Goal: Information Seeking & Learning: Learn about a topic

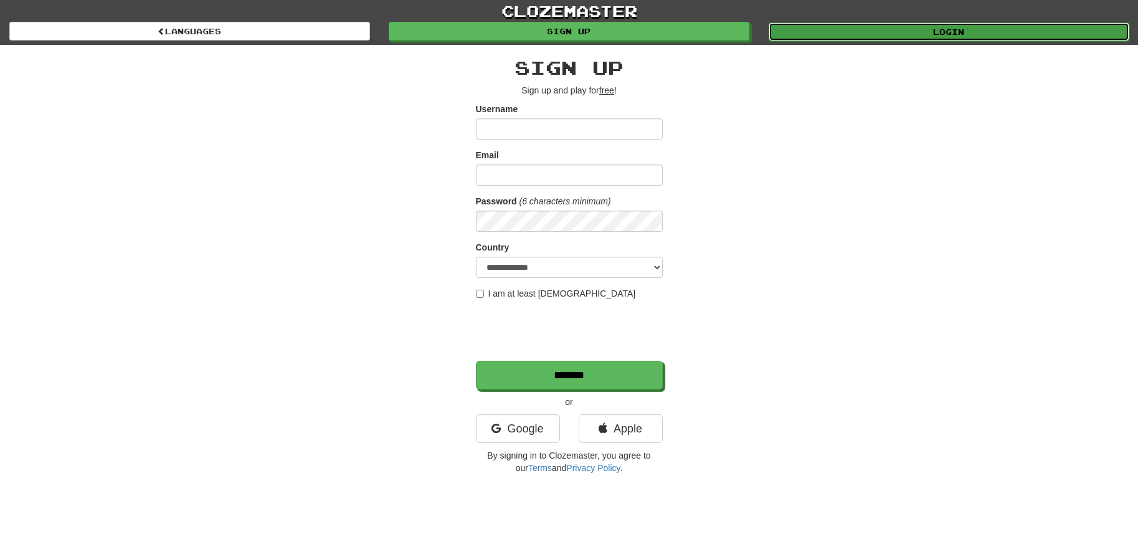
click at [975, 32] on link "Login" at bounding box center [949, 31] width 361 height 19
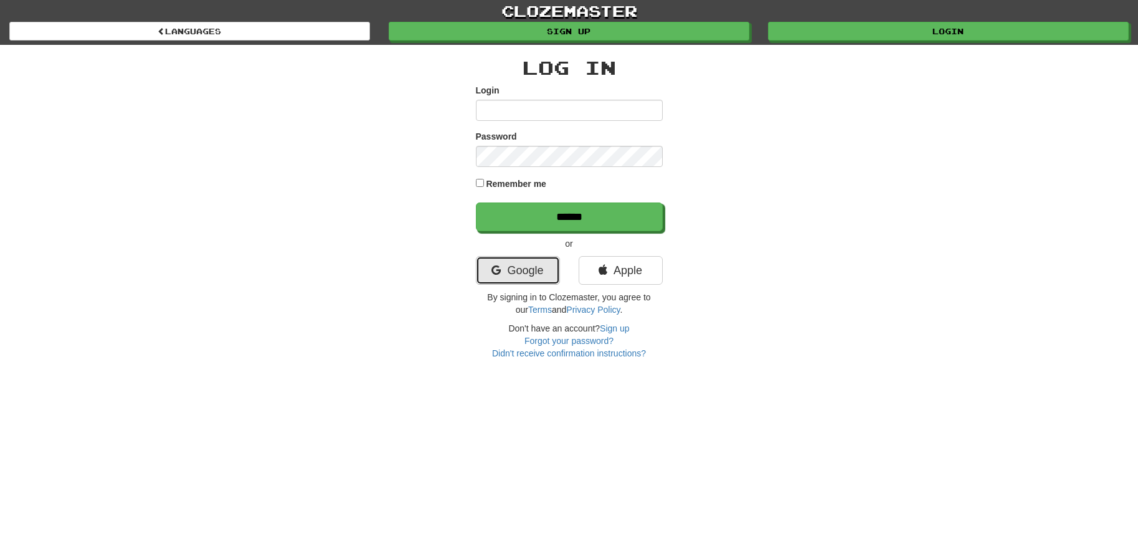
click at [510, 277] on link "Google" at bounding box center [518, 270] width 84 height 29
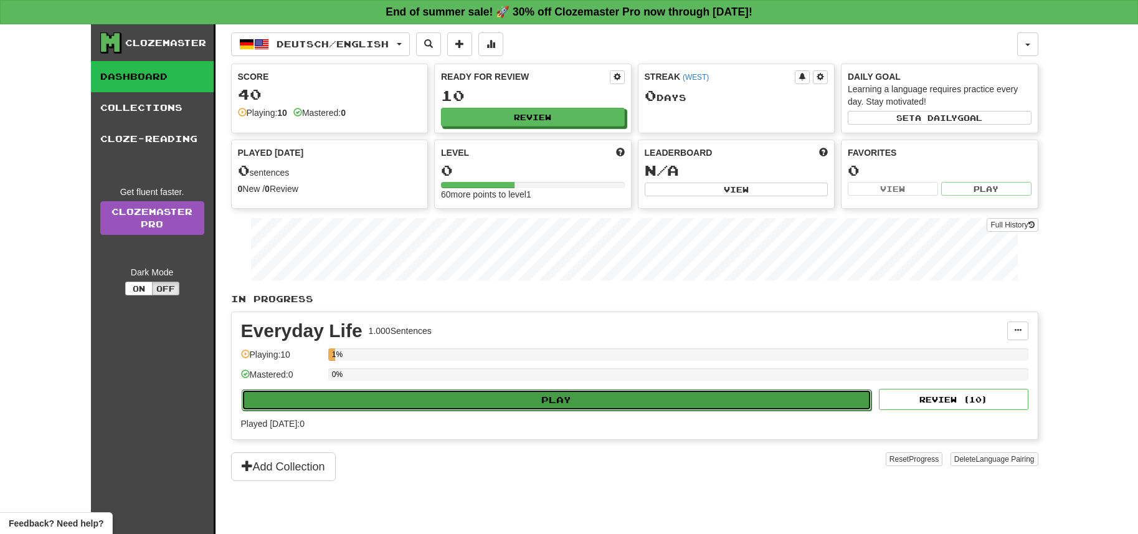
click at [359, 397] on button "Play" at bounding box center [557, 399] width 630 height 21
select select "**"
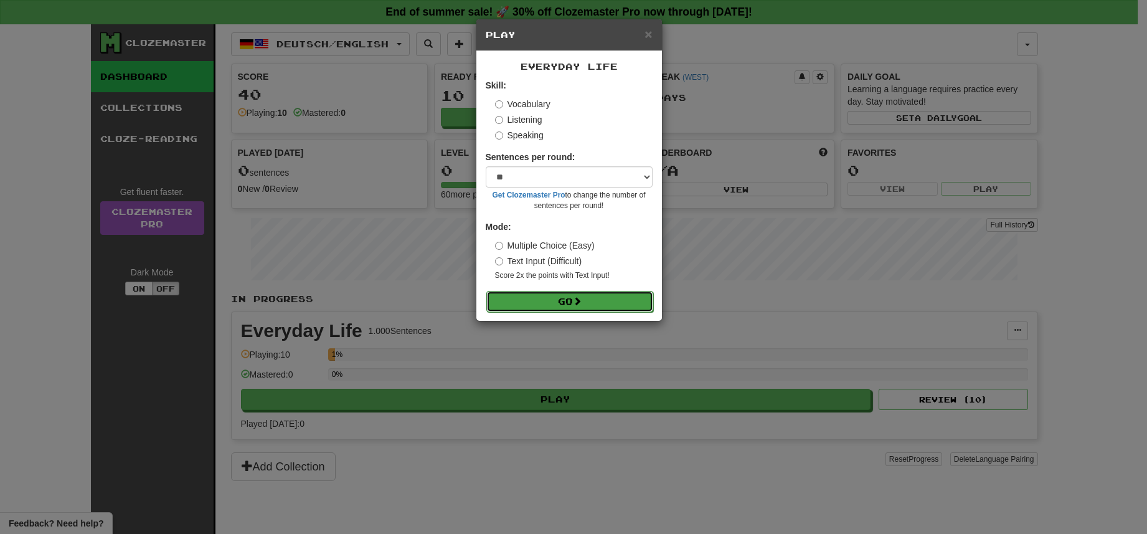
click at [556, 299] on button "Go" at bounding box center [569, 301] width 167 height 21
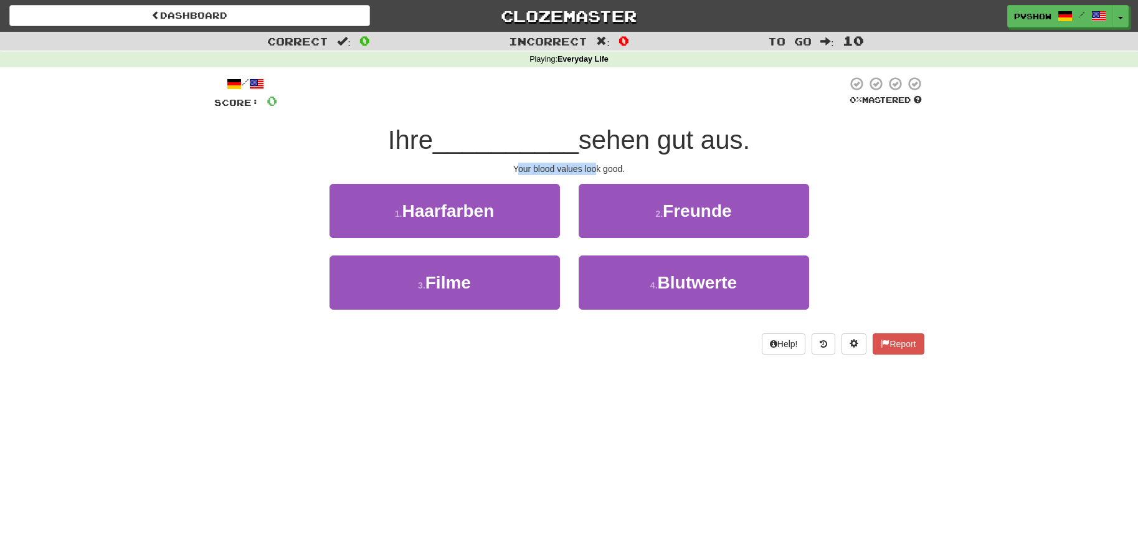
drag, startPoint x: 531, startPoint y: 176, endPoint x: 596, endPoint y: 170, distance: 65.1
click at [596, 170] on div "Your blood values look good." at bounding box center [569, 169] width 710 height 12
click at [597, 170] on div "Your blood values look good." at bounding box center [569, 169] width 710 height 12
click at [599, 173] on div "Your blood values look good." at bounding box center [569, 169] width 710 height 12
click at [596, 172] on div "Your blood values look good." at bounding box center [569, 169] width 710 height 12
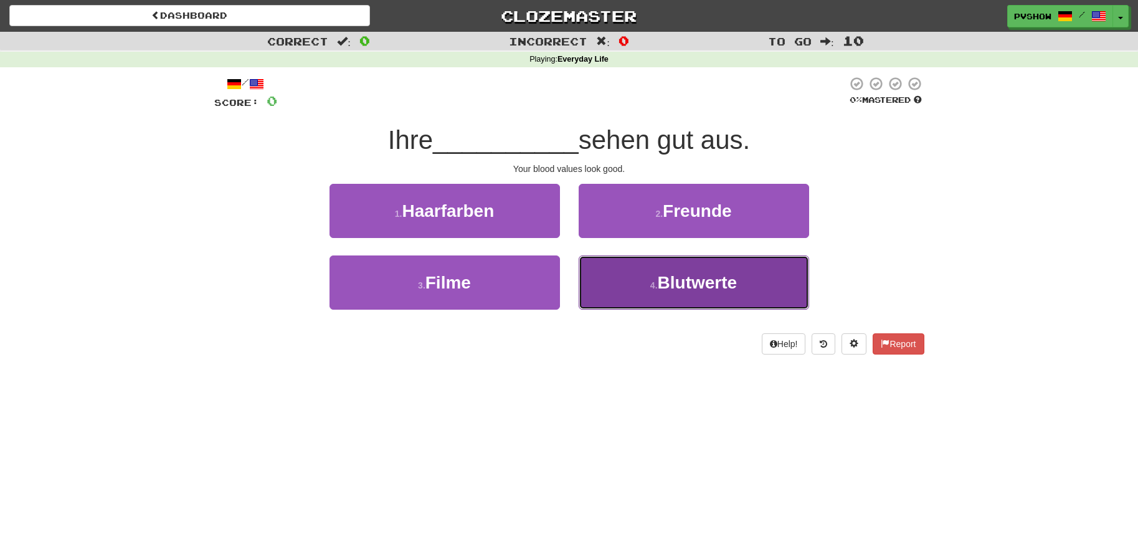
click at [615, 290] on button "4 . Blutwerte" at bounding box center [694, 282] width 230 height 54
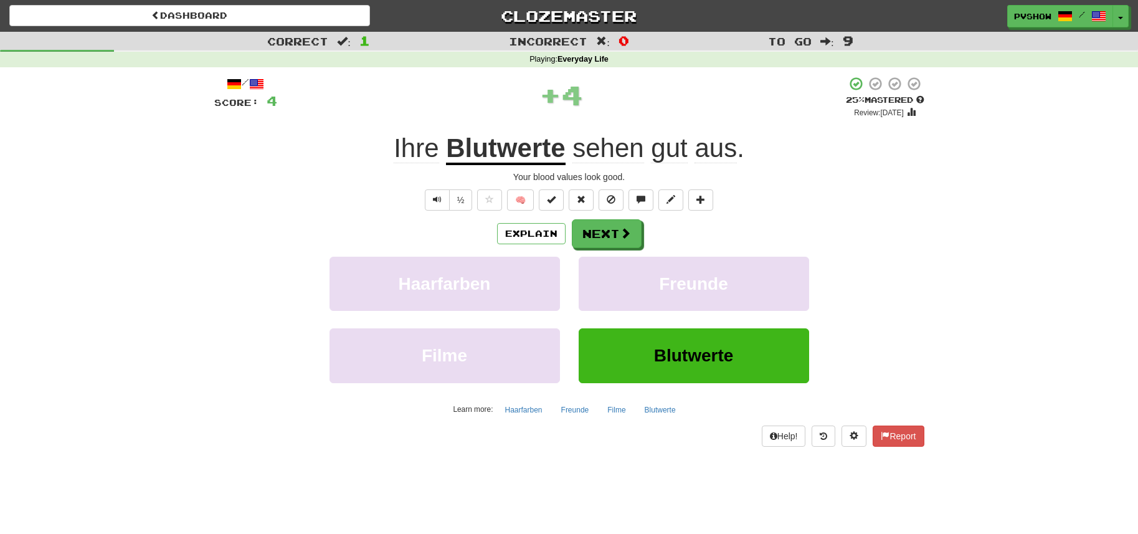
click at [467, 156] on u "Blutwerte" at bounding box center [505, 149] width 119 height 32
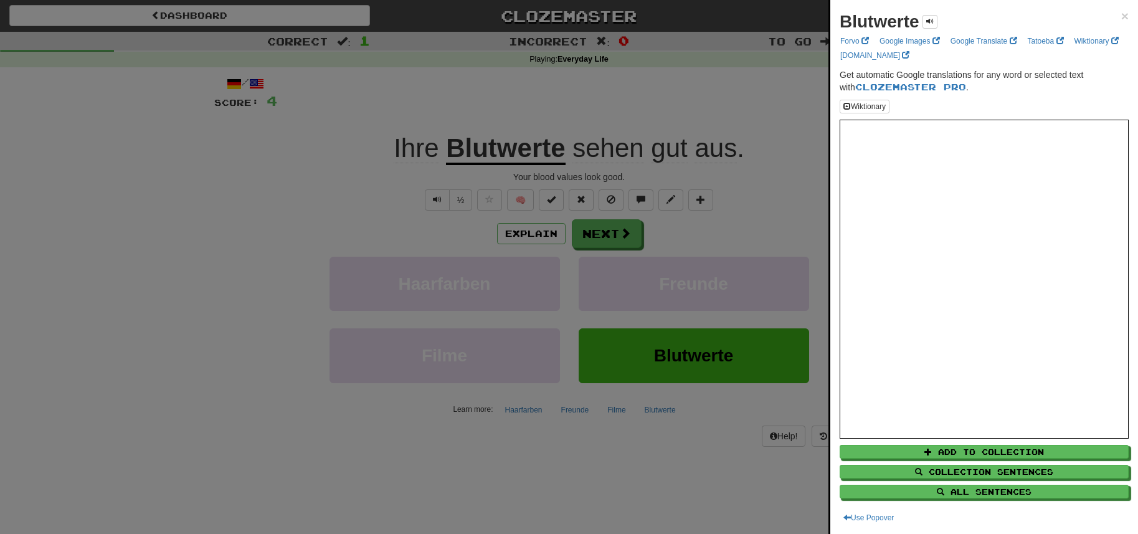
click at [657, 55] on div at bounding box center [569, 267] width 1138 height 534
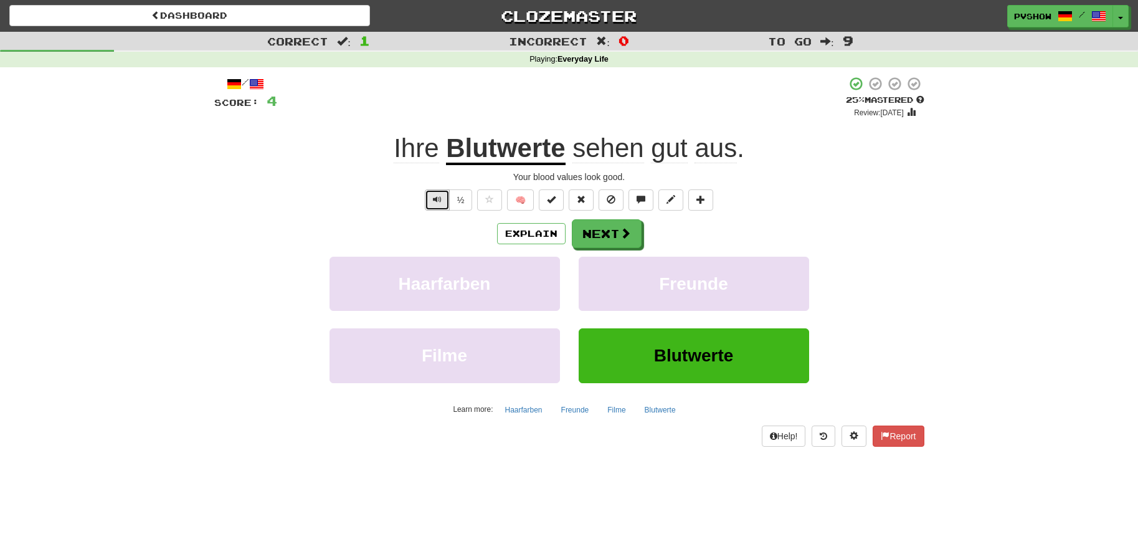
click at [435, 201] on span "Text-to-speech controls" at bounding box center [437, 199] width 9 height 9
click at [468, 194] on button "½" at bounding box center [461, 199] width 24 height 21
click at [590, 234] on button "Next" at bounding box center [607, 234] width 70 height 29
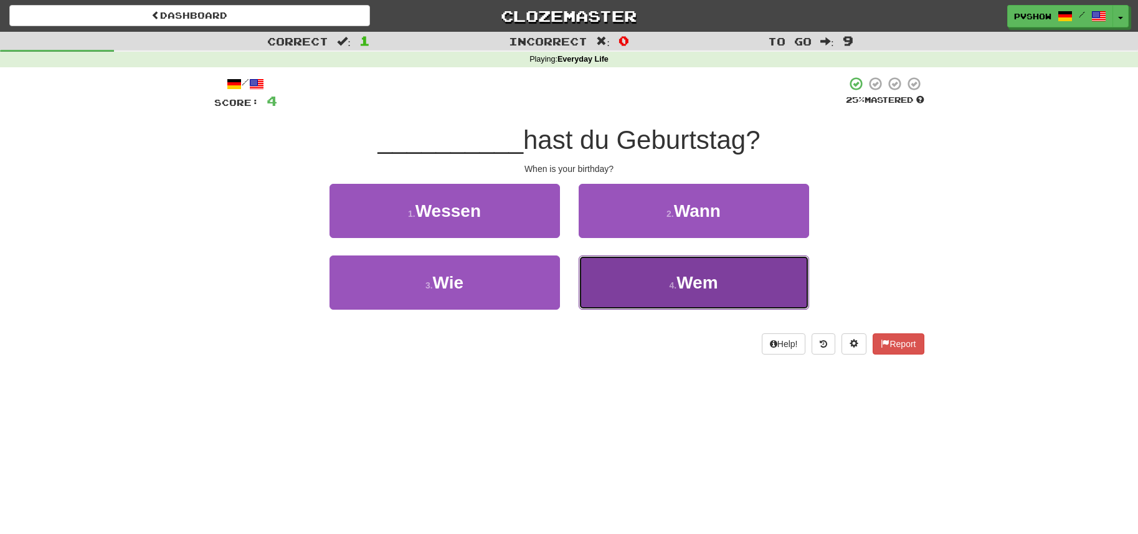
click at [653, 296] on button "4 . Wem" at bounding box center [694, 282] width 230 height 54
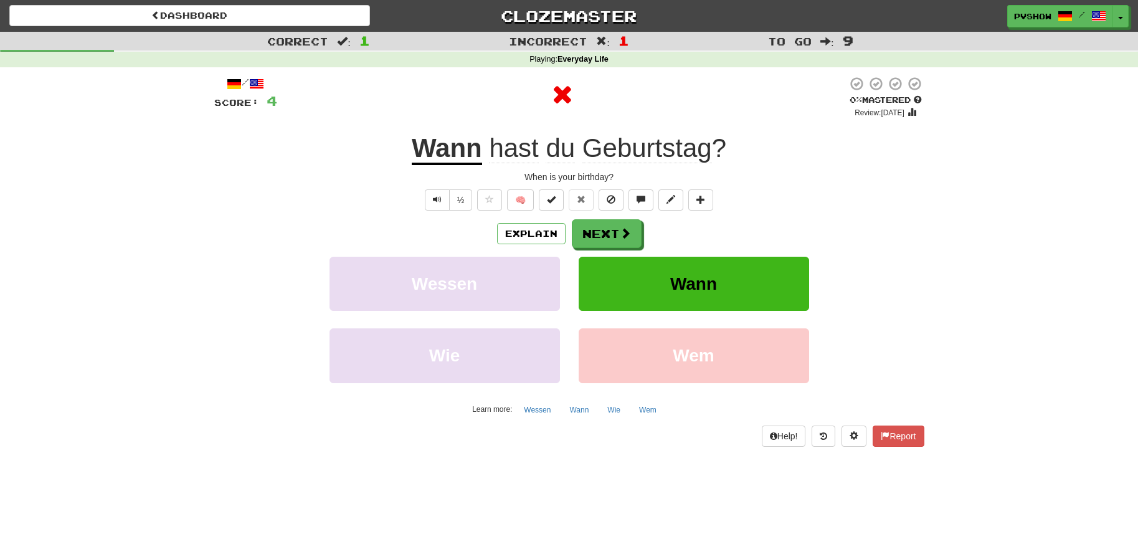
click at [460, 158] on u "Wann" at bounding box center [447, 149] width 70 height 32
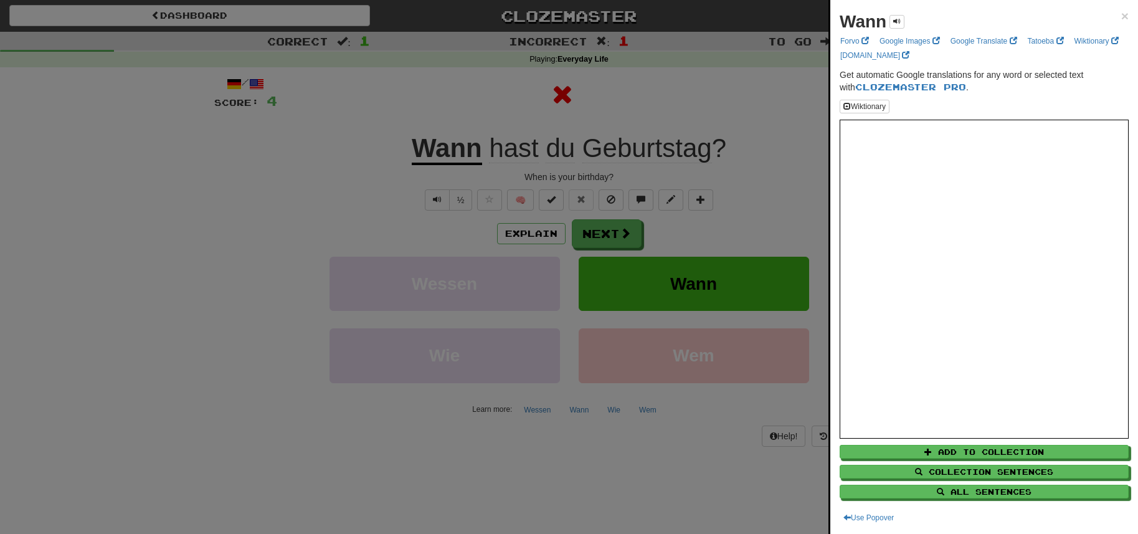
click at [474, 164] on div at bounding box center [569, 267] width 1138 height 534
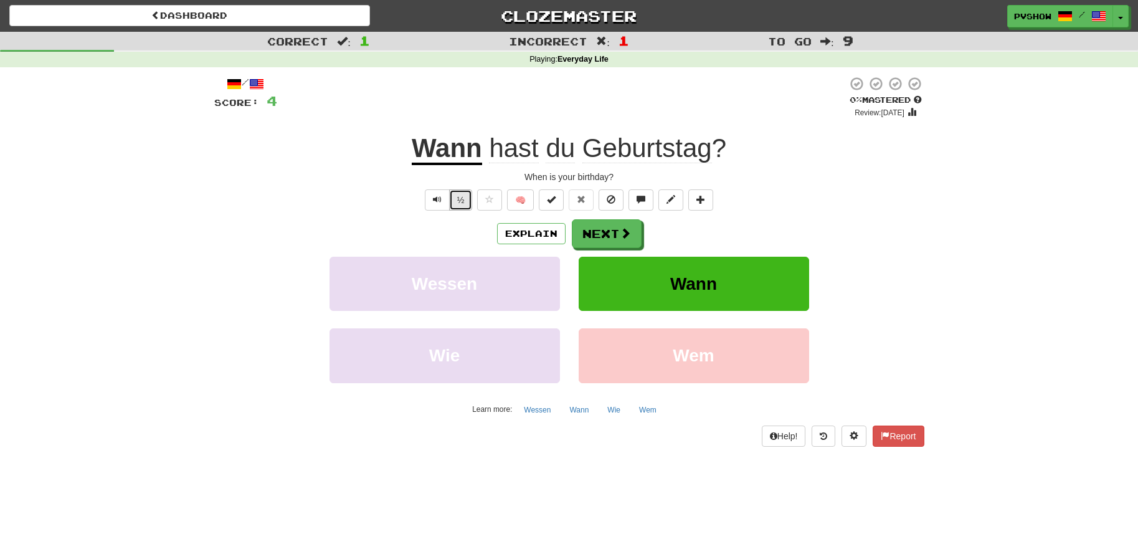
click at [460, 193] on button "½" at bounding box center [461, 199] width 24 height 21
click at [725, 459] on div "/ Score: 4 0 % Mastered Review: 2025-08-21 Wann hast du Geburtstag ? When is yo…" at bounding box center [569, 265] width 710 height 396
click at [595, 232] on button "Next" at bounding box center [607, 234] width 70 height 29
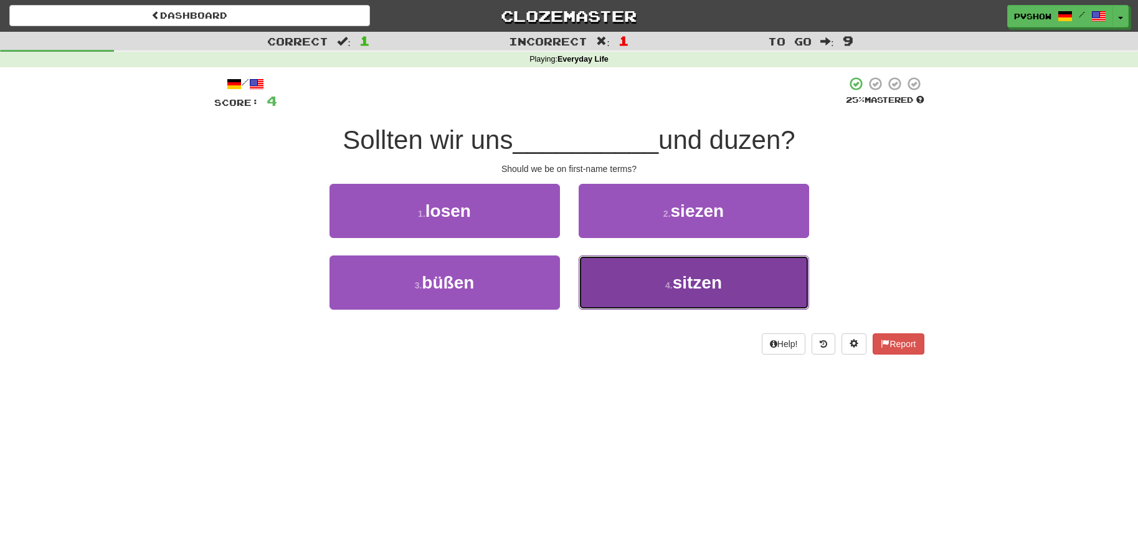
click at [620, 286] on button "4 . sitzen" at bounding box center [694, 282] width 230 height 54
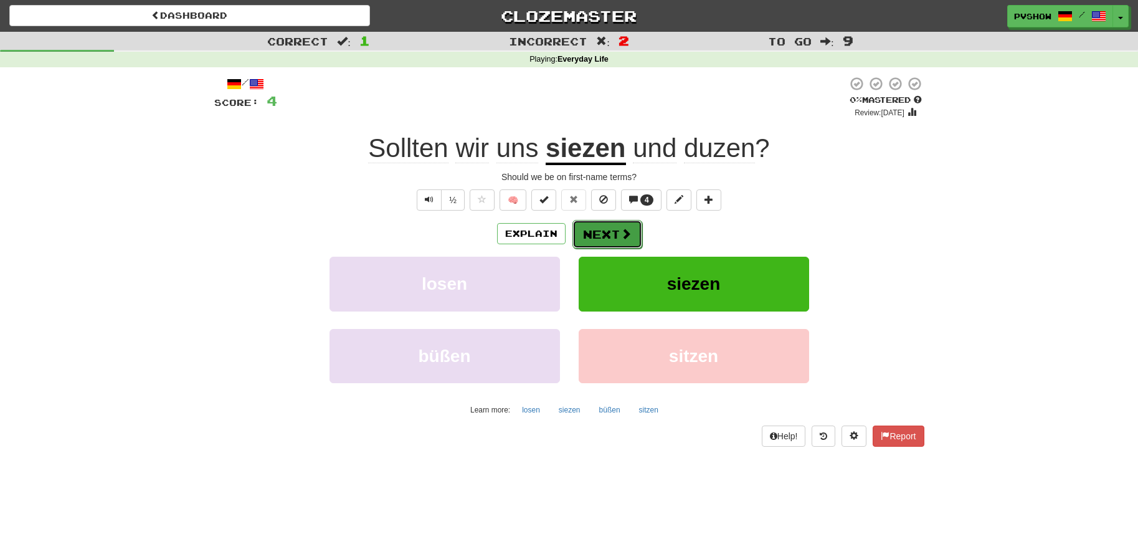
click at [608, 236] on button "Next" at bounding box center [607, 234] width 70 height 29
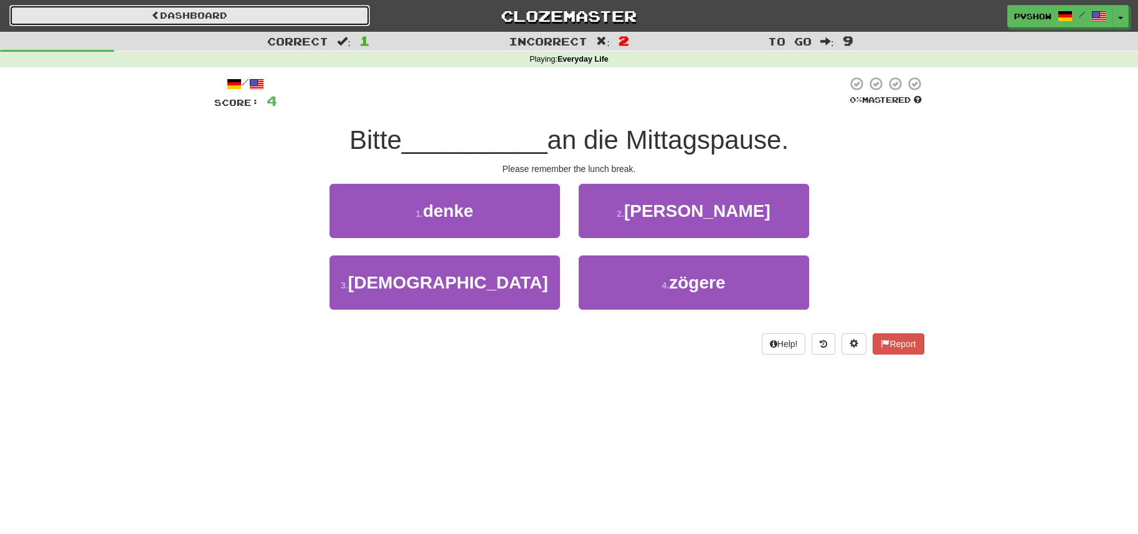
click at [254, 25] on link "Dashboard" at bounding box center [189, 15] width 361 height 21
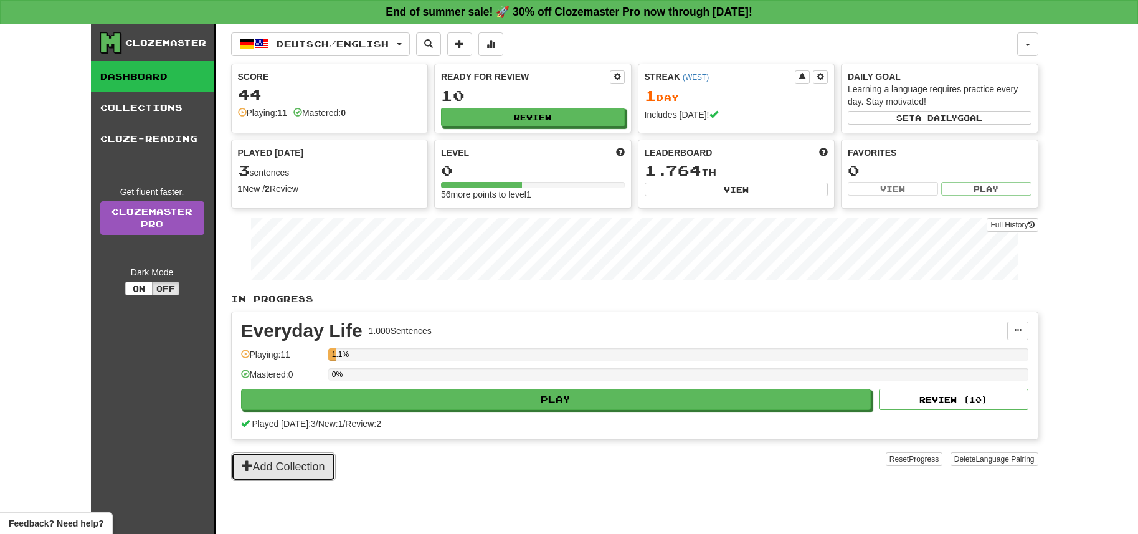
click at [256, 458] on button "Add Collection" at bounding box center [283, 466] width 105 height 29
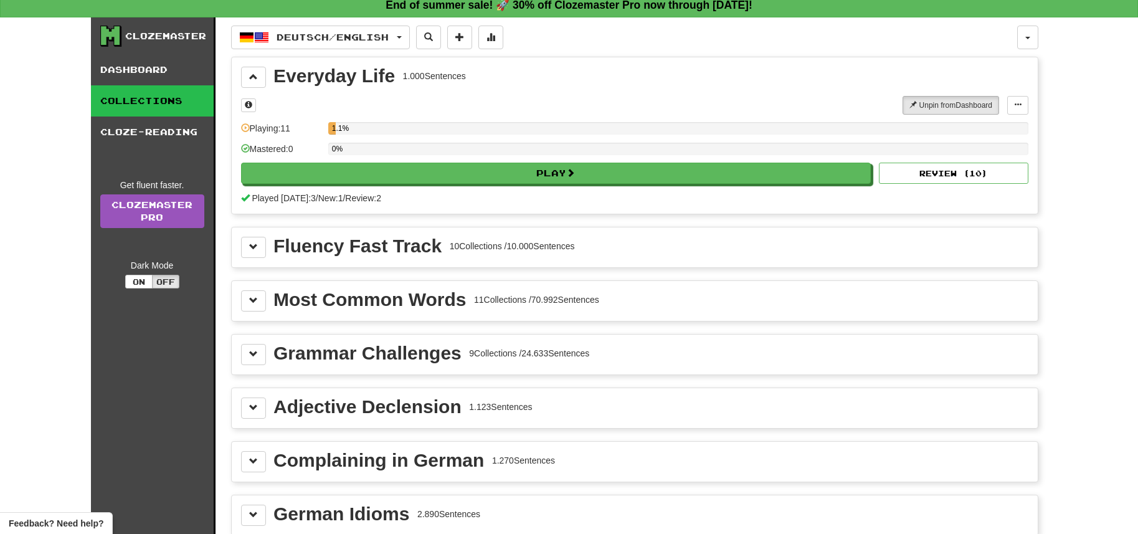
drag, startPoint x: 12, startPoint y: 255, endPoint x: 17, endPoint y: 266, distance: 12.0
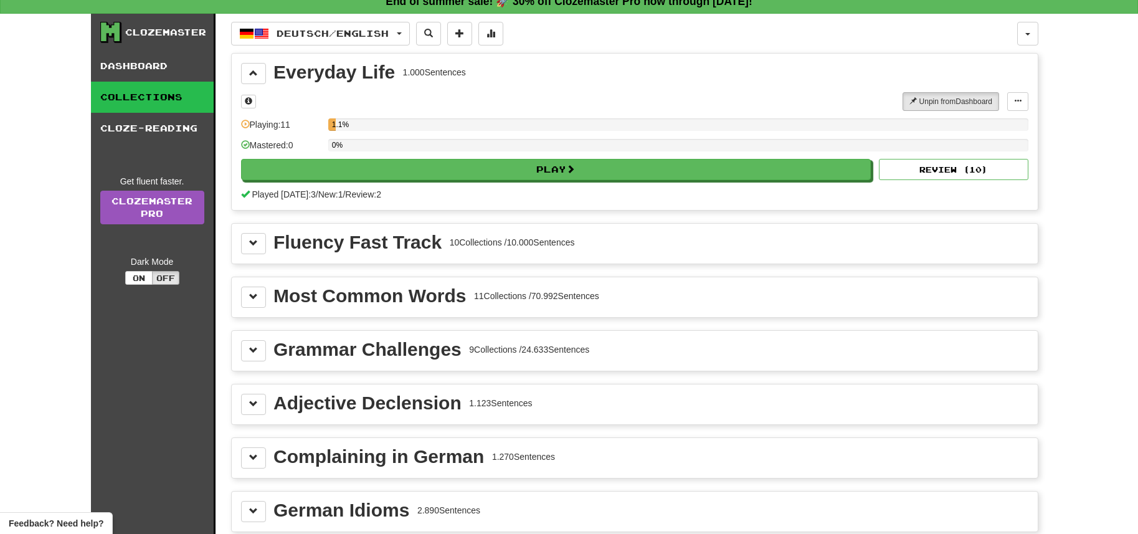
scroll to position [2, 0]
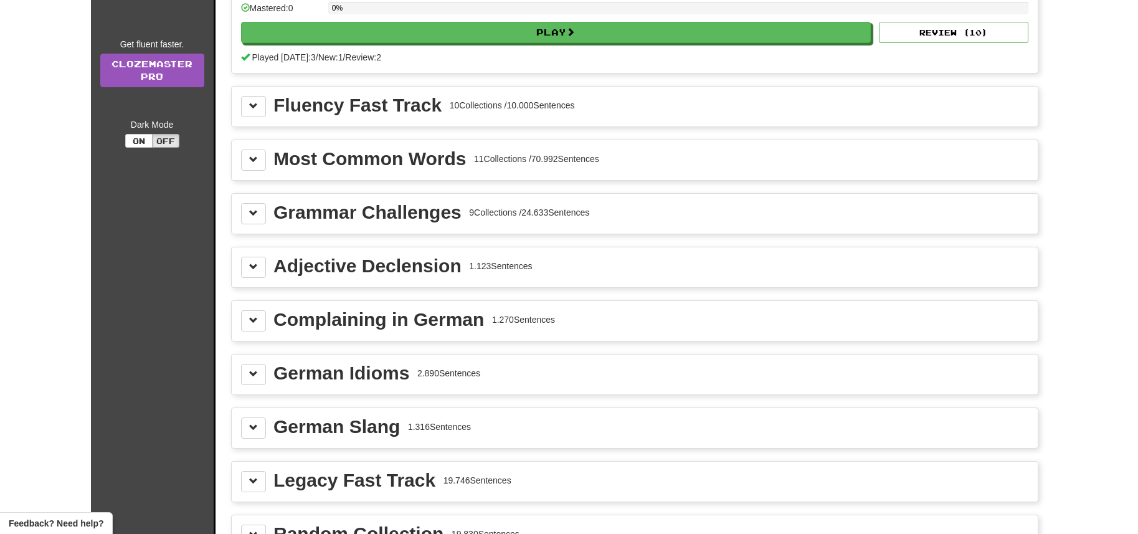
drag, startPoint x: 31, startPoint y: 301, endPoint x: 42, endPoint y: 368, distance: 67.0
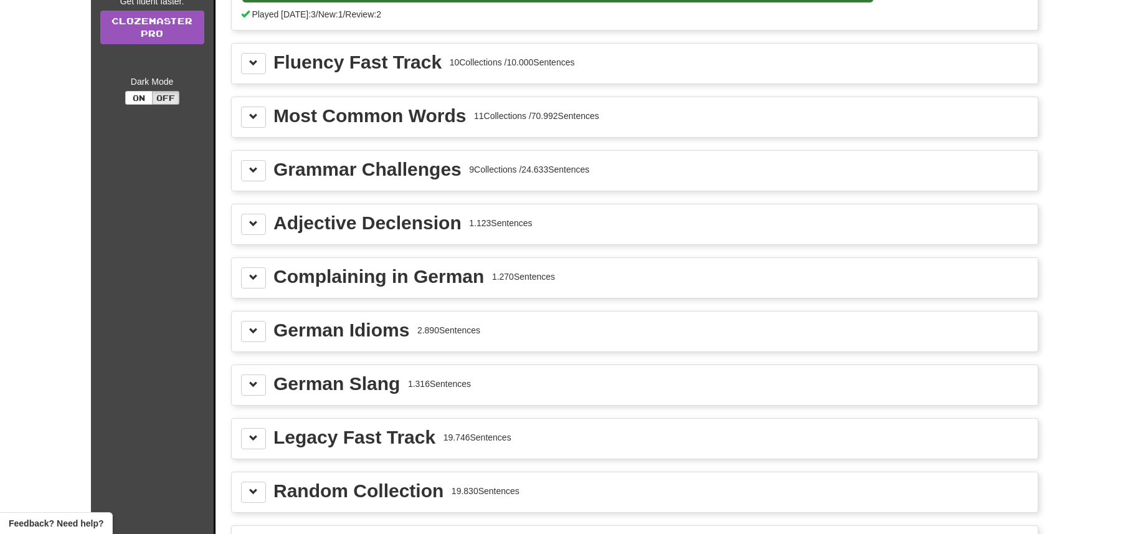
drag, startPoint x: 34, startPoint y: 339, endPoint x: 36, endPoint y: 361, distance: 21.9
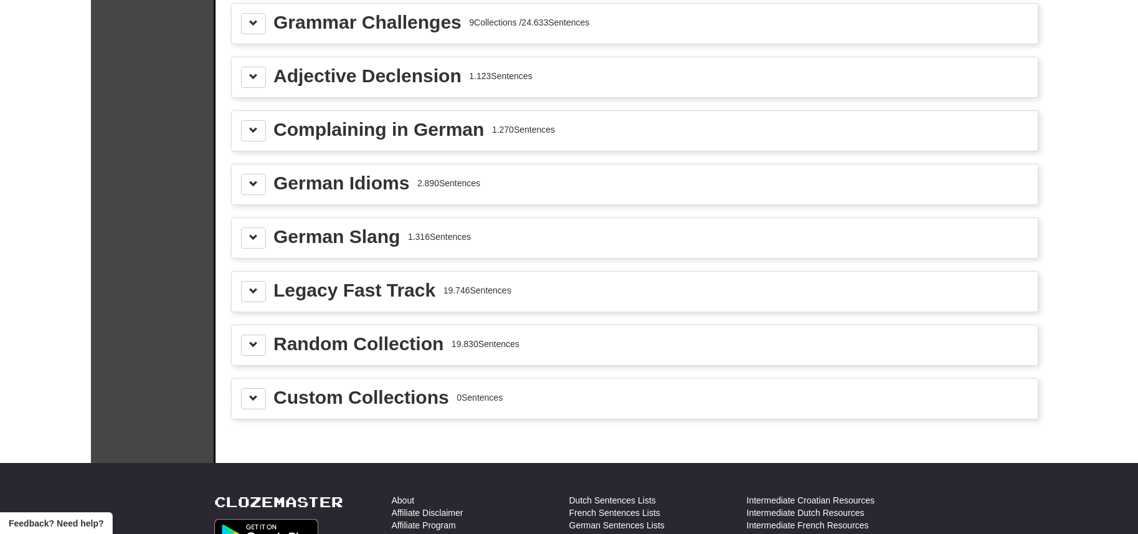
drag, startPoint x: 37, startPoint y: 375, endPoint x: 40, endPoint y: 405, distance: 30.6
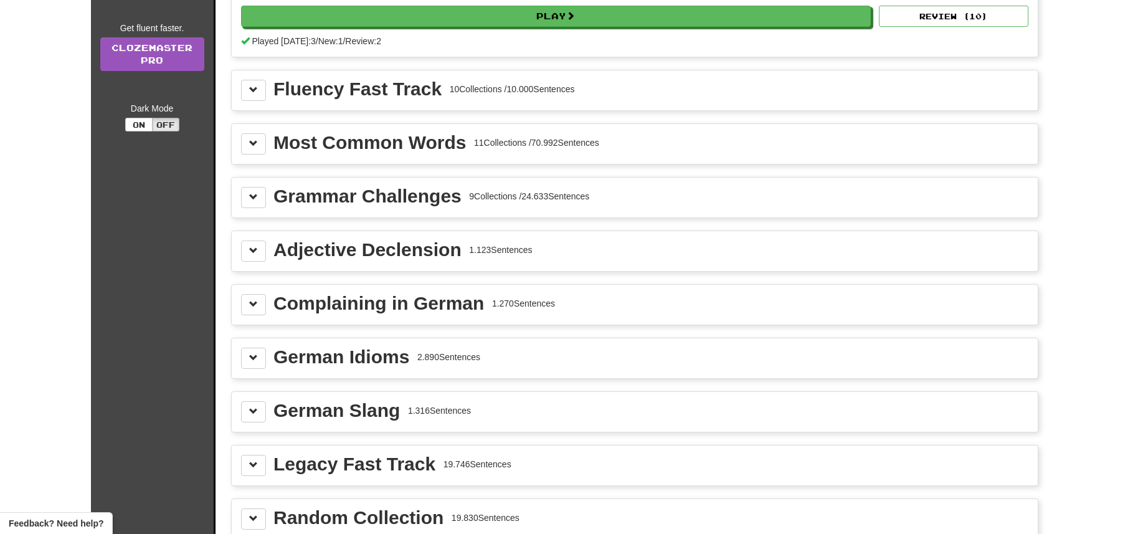
scroll to position [96, 0]
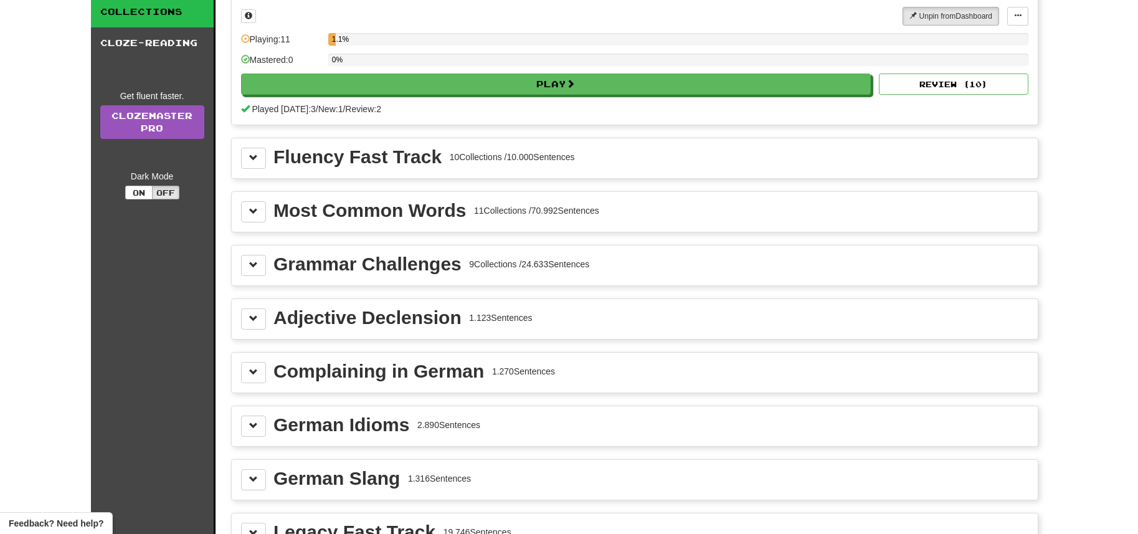
drag, startPoint x: 17, startPoint y: 366, endPoint x: 14, endPoint y: 333, distance: 33.1
drag, startPoint x: 24, startPoint y: 274, endPoint x: 25, endPoint y: 265, distance: 8.8
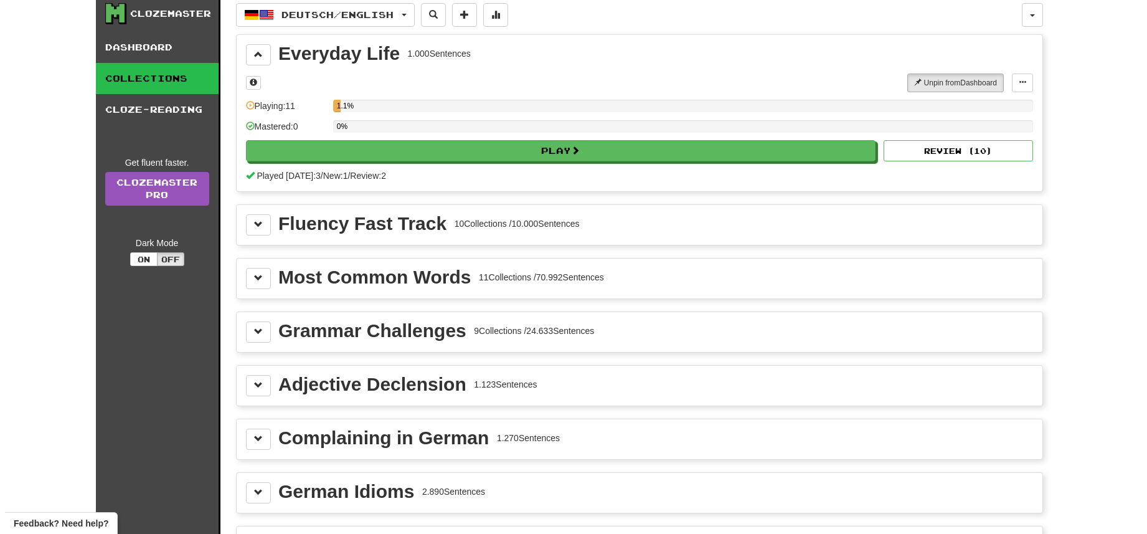
scroll to position [0, 0]
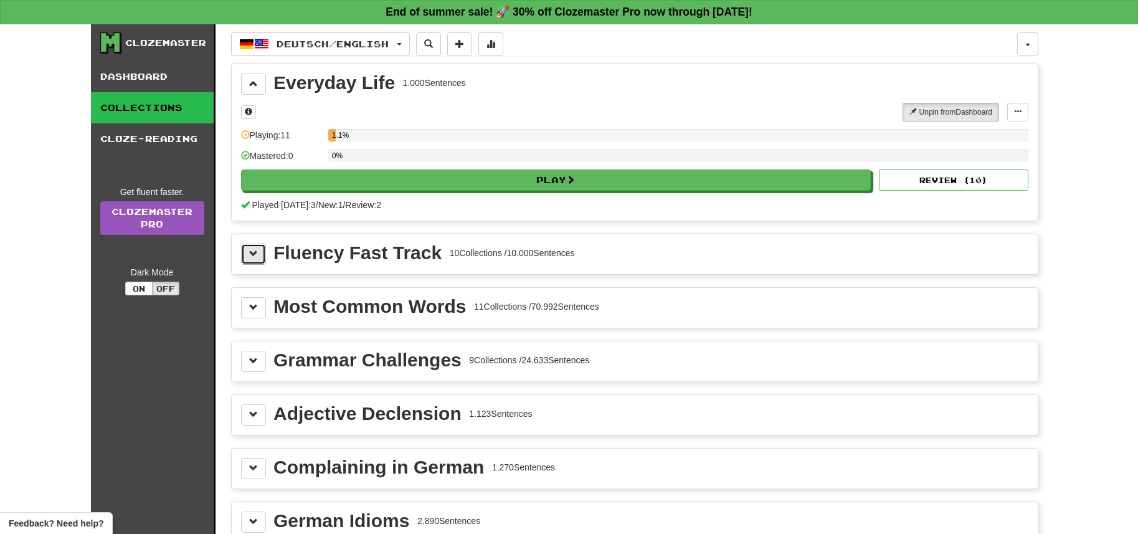
click at [258, 257] on button at bounding box center [253, 254] width 25 height 21
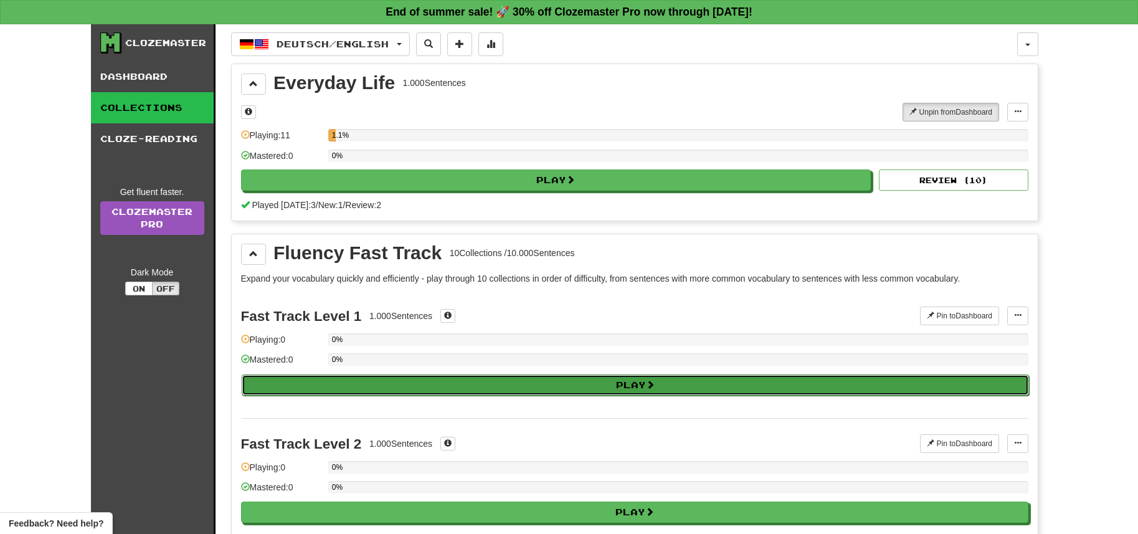
click at [324, 384] on button "Play" at bounding box center [635, 384] width 787 height 21
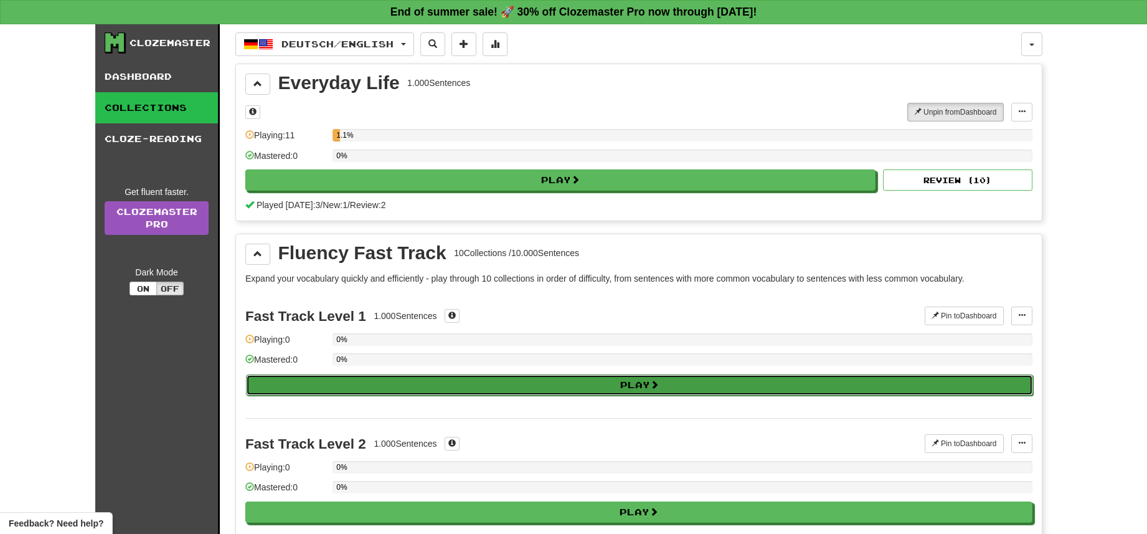
select select "**"
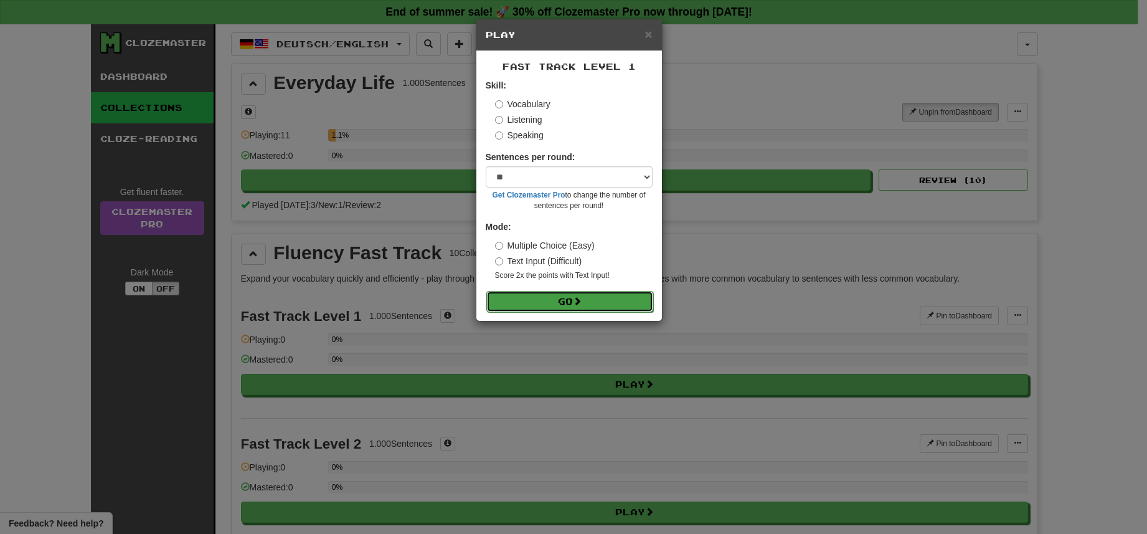
click at [541, 296] on button "Go" at bounding box center [569, 301] width 167 height 21
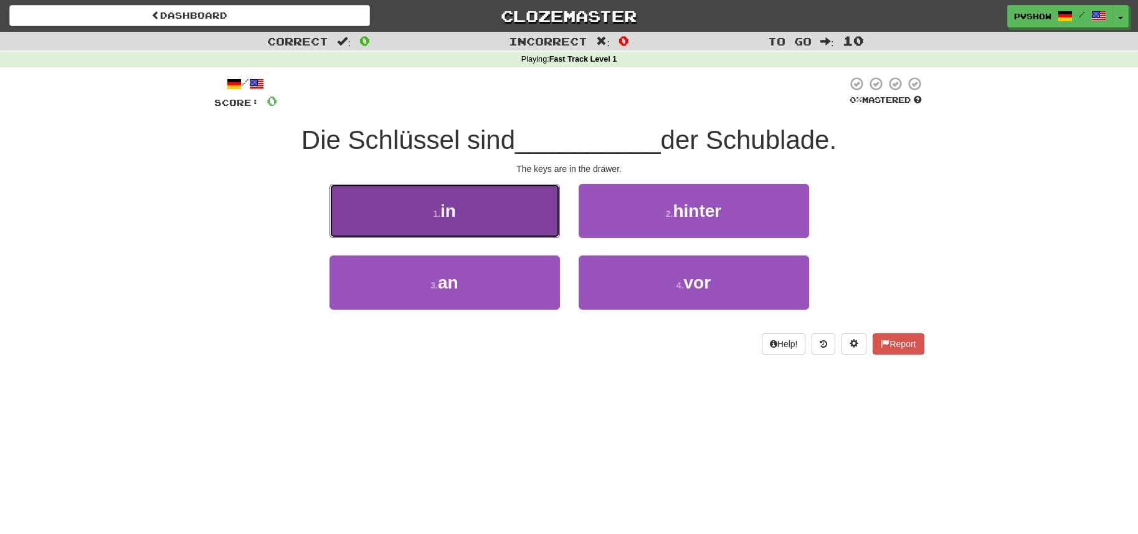
click at [462, 201] on button "1 . in" at bounding box center [445, 211] width 230 height 54
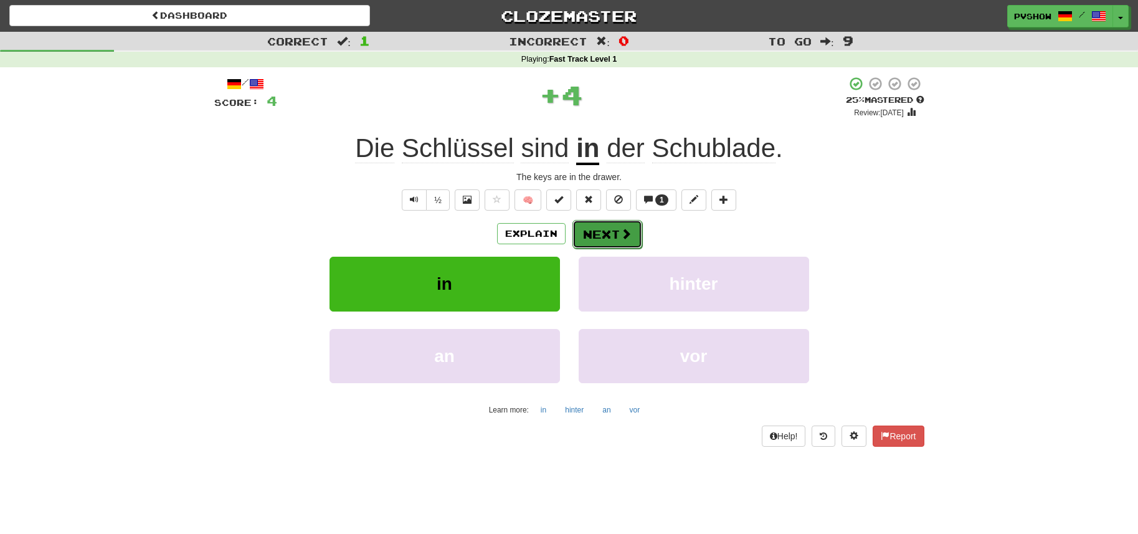
click at [592, 235] on button "Next" at bounding box center [607, 234] width 70 height 29
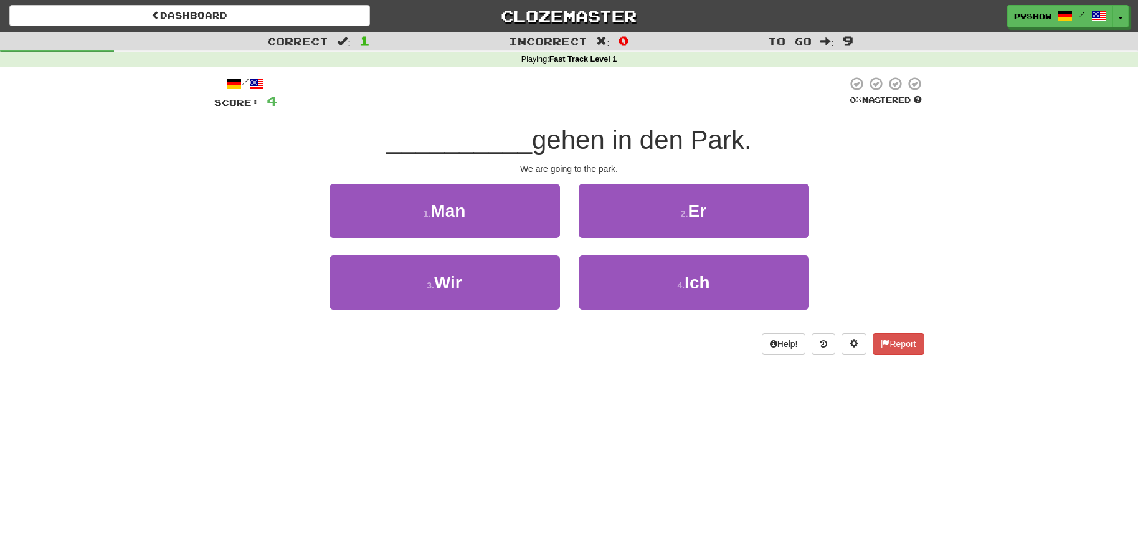
click at [521, 315] on div "3 . Wir" at bounding box center [444, 291] width 249 height 72
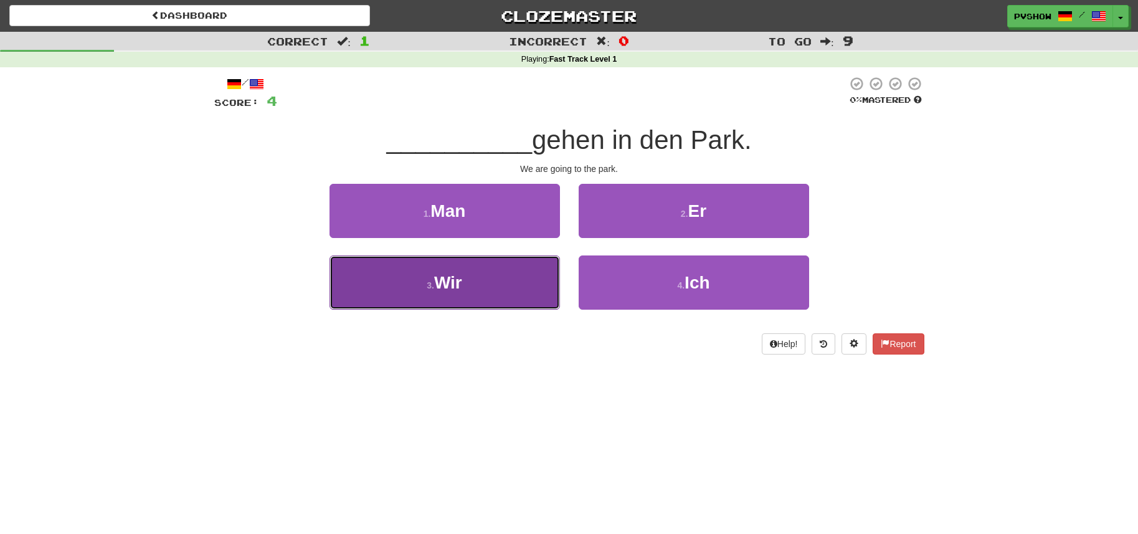
click at [508, 295] on button "3 . Wir" at bounding box center [445, 282] width 230 height 54
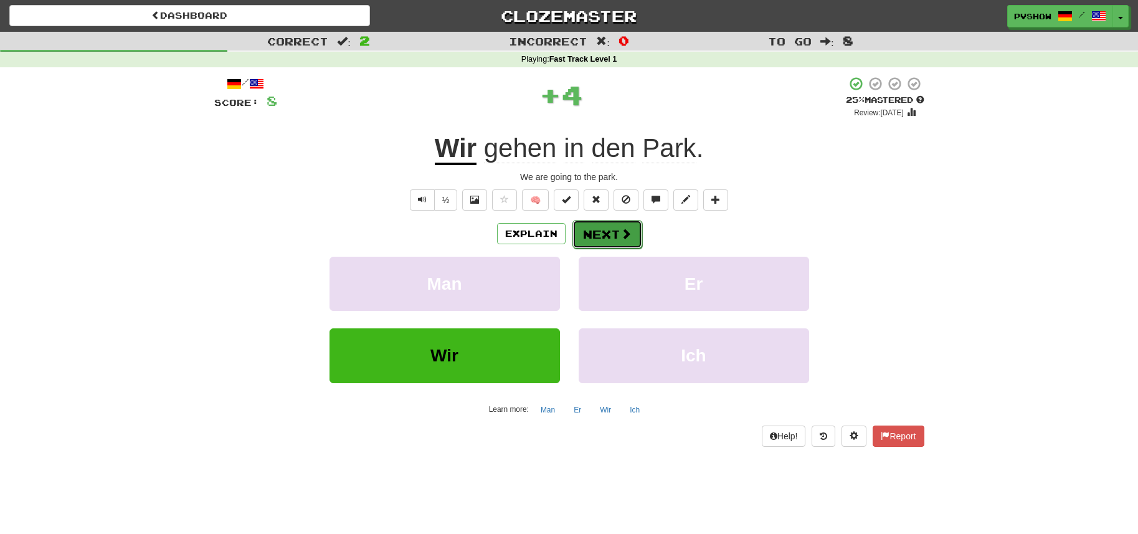
click at [603, 235] on button "Next" at bounding box center [607, 234] width 70 height 29
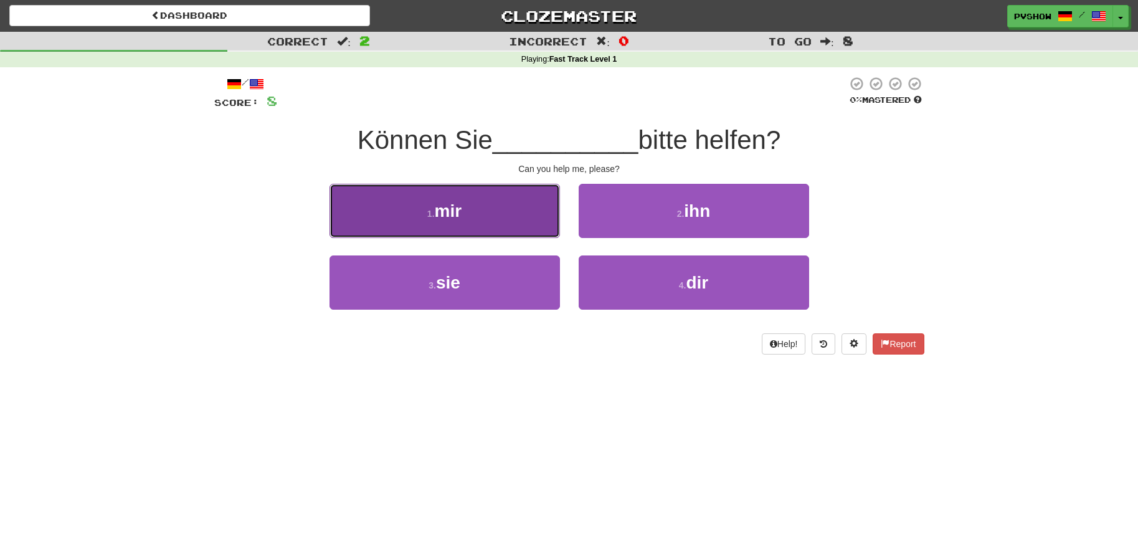
click at [515, 197] on button "1 . mir" at bounding box center [445, 211] width 230 height 54
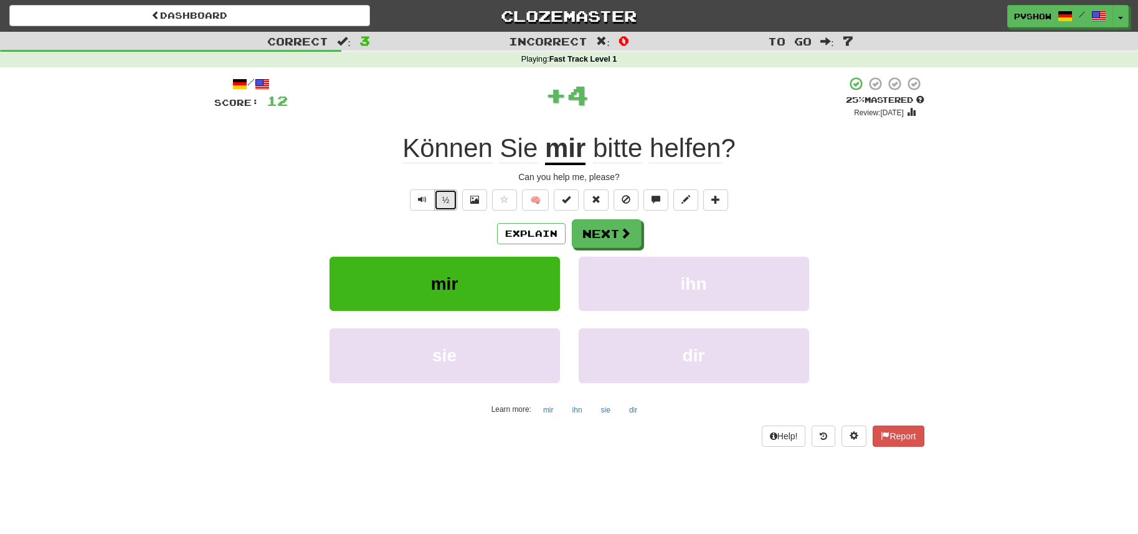
click at [453, 201] on button "½" at bounding box center [446, 199] width 24 height 21
click at [612, 246] on button "Next" at bounding box center [607, 234] width 70 height 29
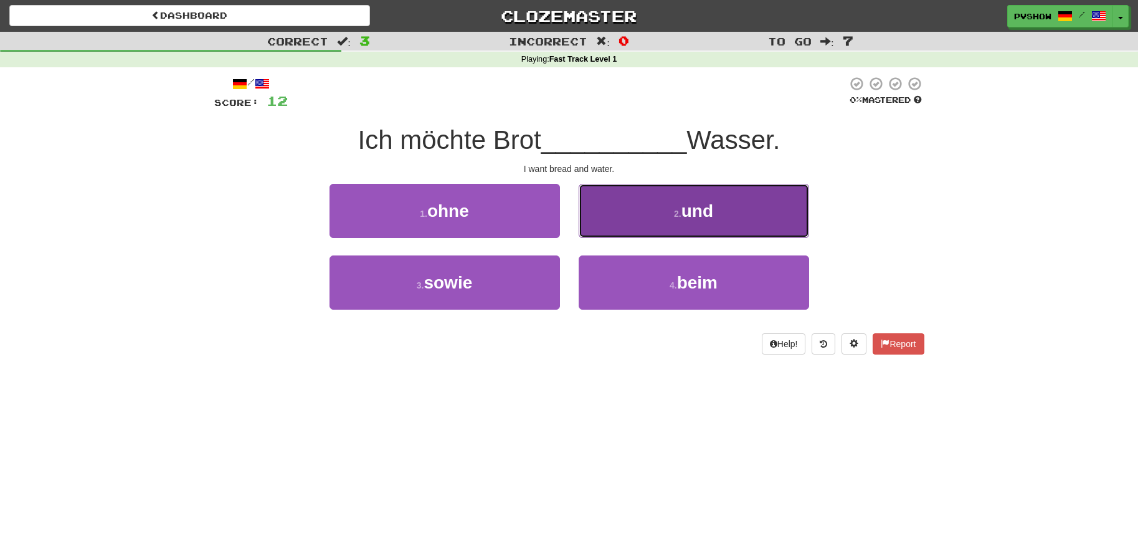
click at [678, 206] on button "2 . und" at bounding box center [694, 211] width 230 height 54
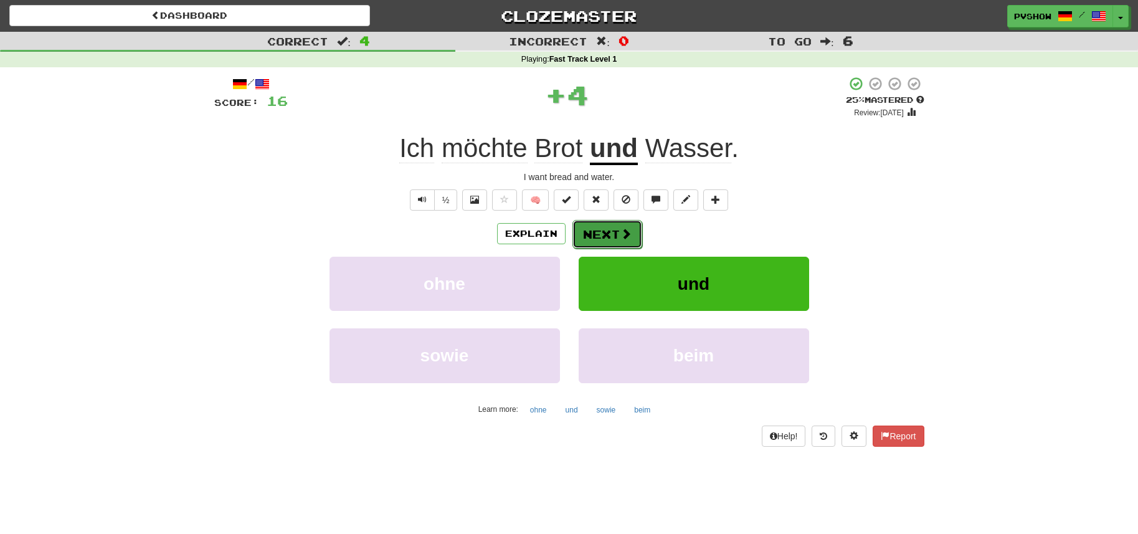
click at [634, 232] on button "Next" at bounding box center [607, 234] width 70 height 29
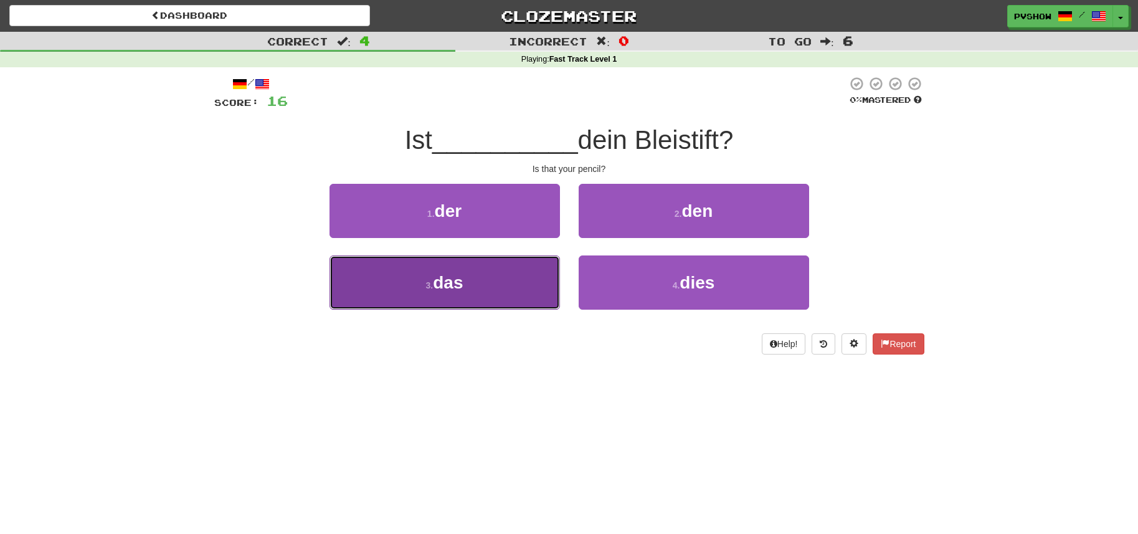
click at [505, 276] on button "3 . das" at bounding box center [445, 282] width 230 height 54
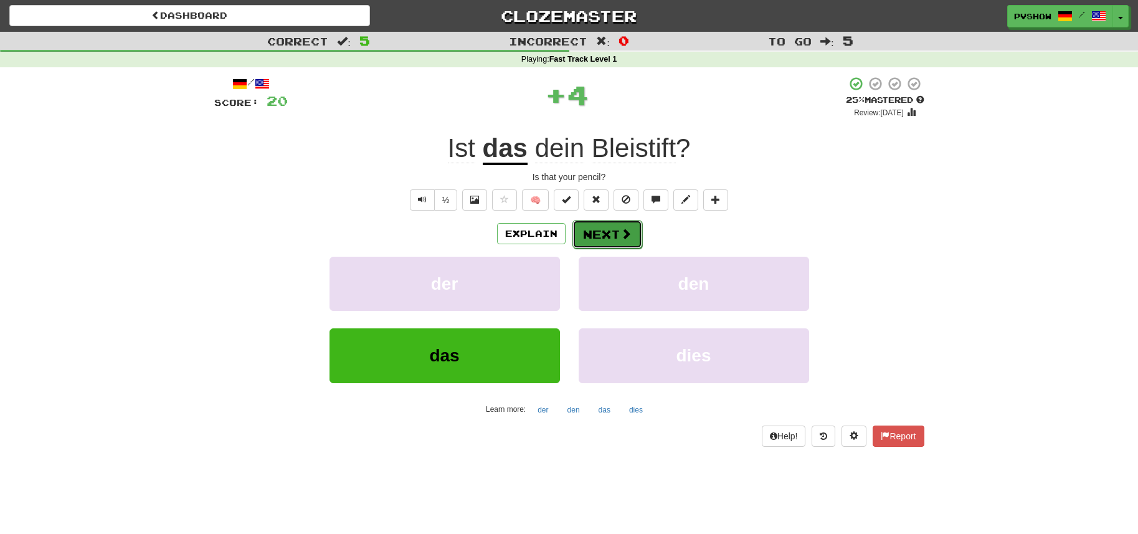
click at [606, 236] on button "Next" at bounding box center [607, 234] width 70 height 29
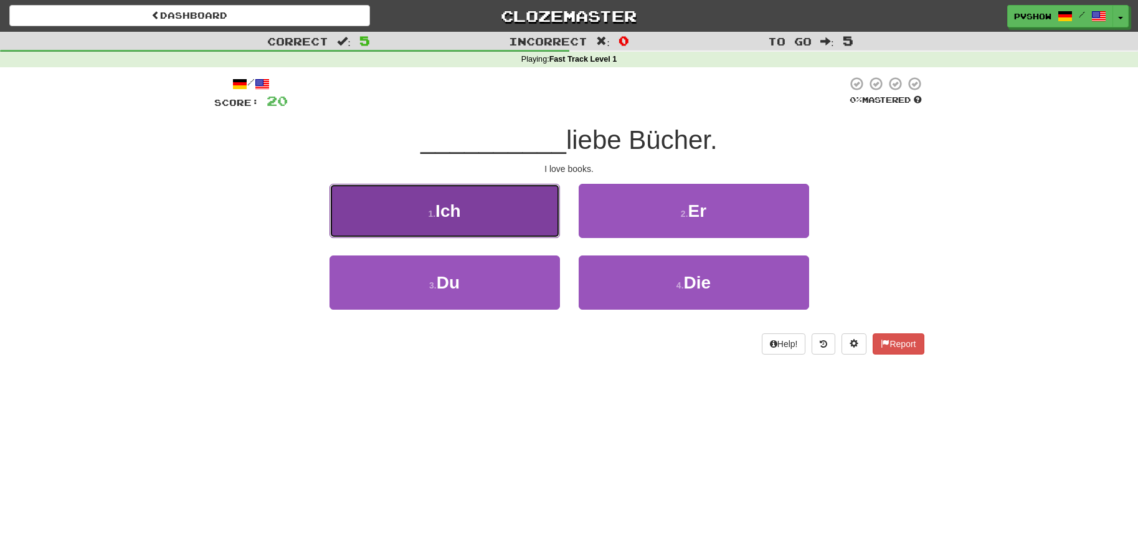
click at [477, 205] on button "1 . Ich" at bounding box center [445, 211] width 230 height 54
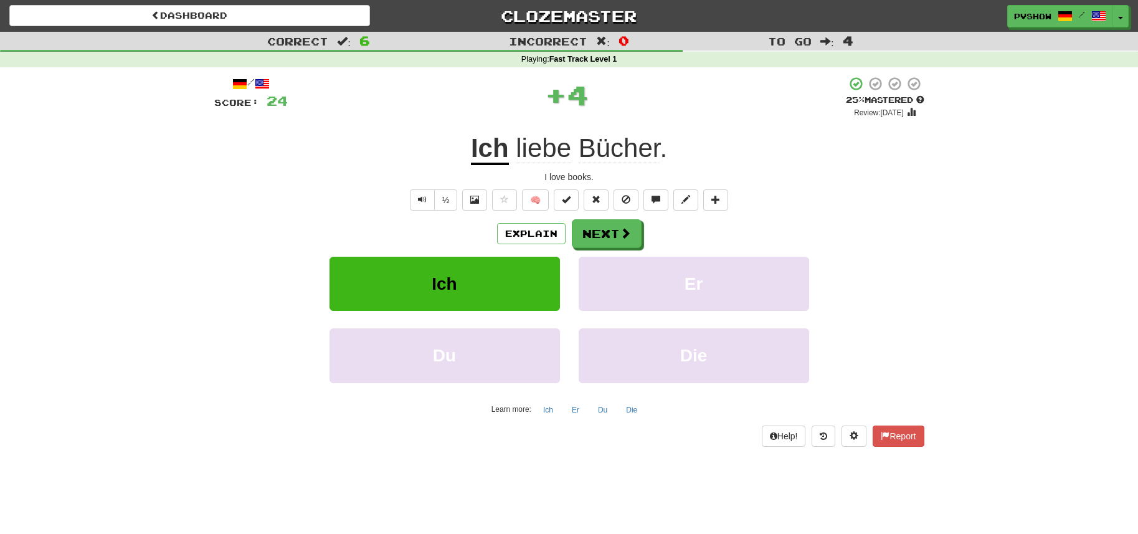
click at [541, 149] on span "liebe" at bounding box center [543, 148] width 55 height 30
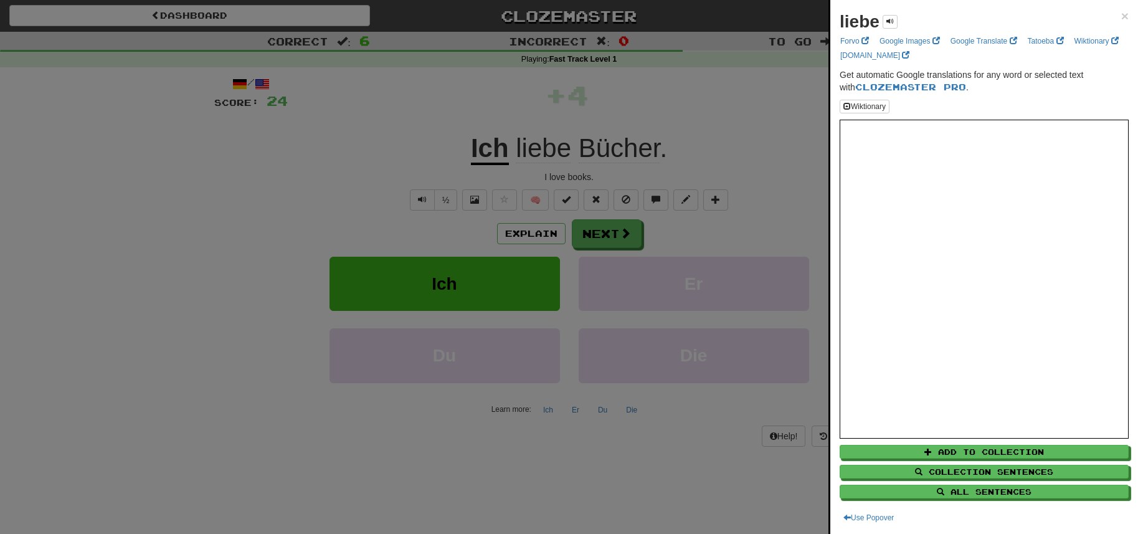
click at [518, 113] on div at bounding box center [569, 267] width 1138 height 534
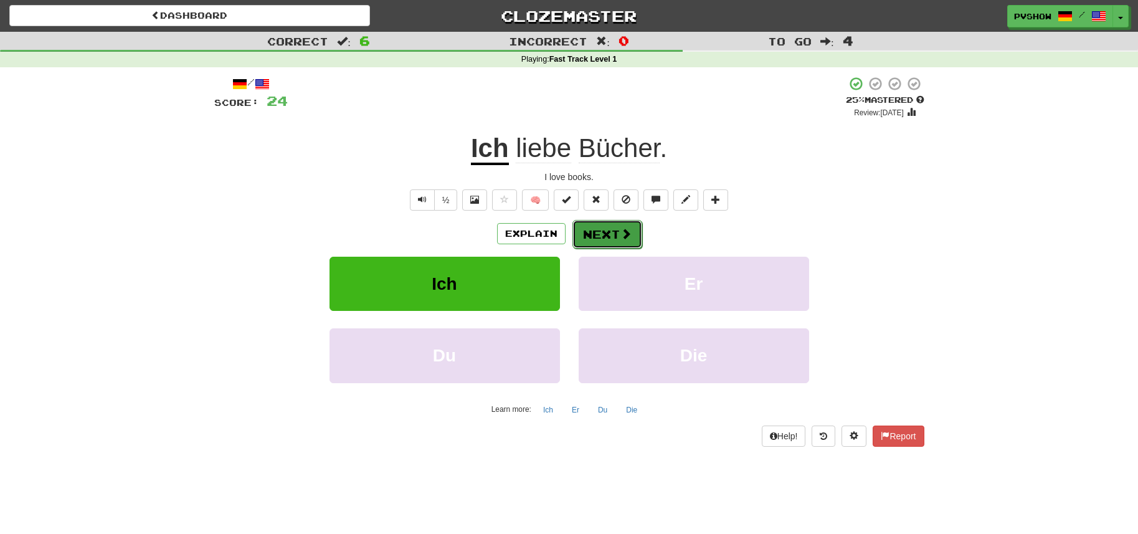
click at [615, 231] on button "Next" at bounding box center [607, 234] width 70 height 29
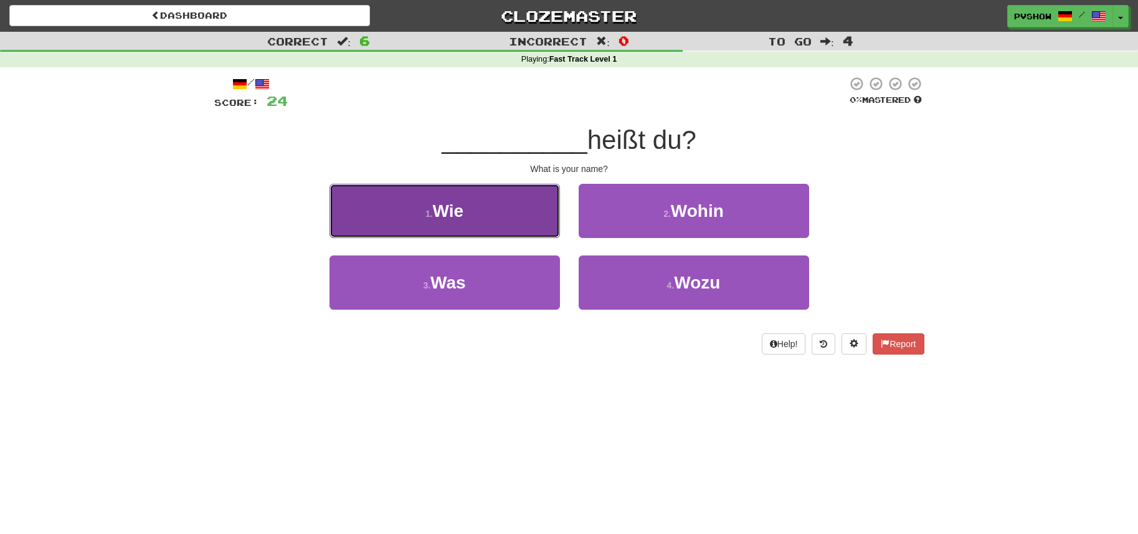
click at [541, 219] on button "1 . Wie" at bounding box center [445, 211] width 230 height 54
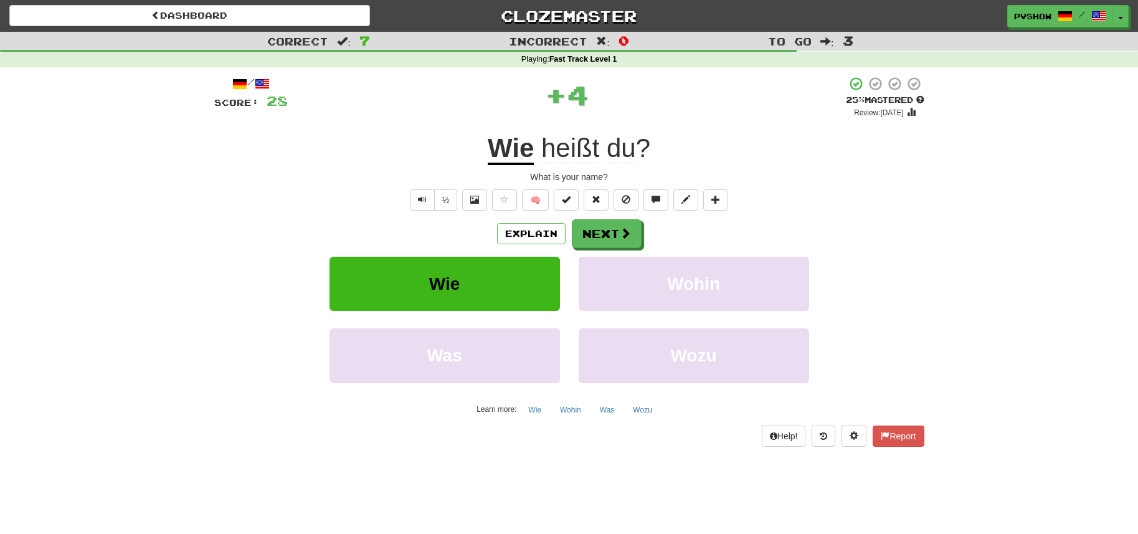
click at [511, 149] on u "Wie" at bounding box center [511, 149] width 46 height 32
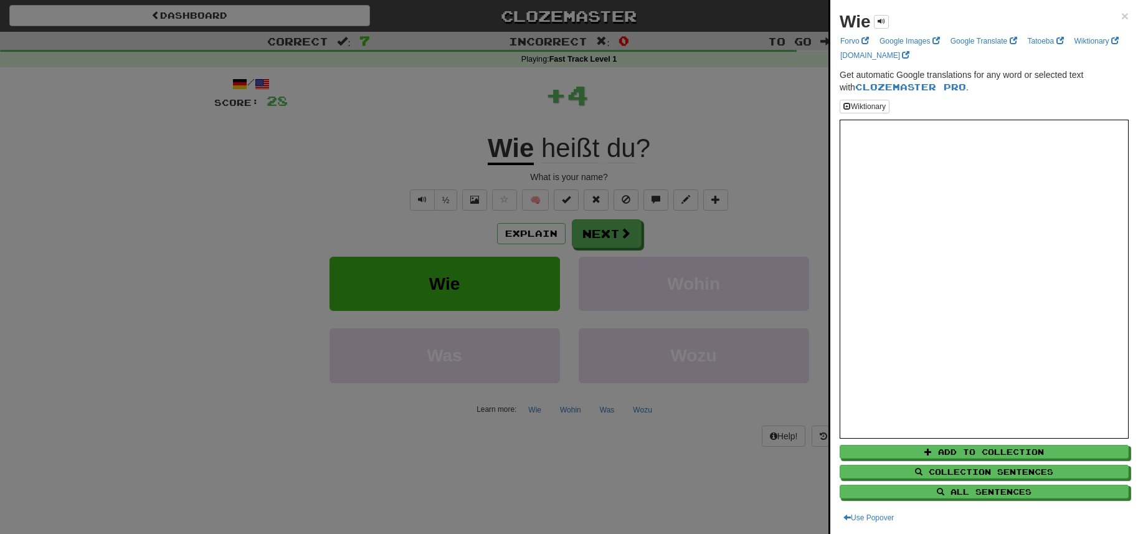
click at [511, 153] on div at bounding box center [569, 267] width 1138 height 534
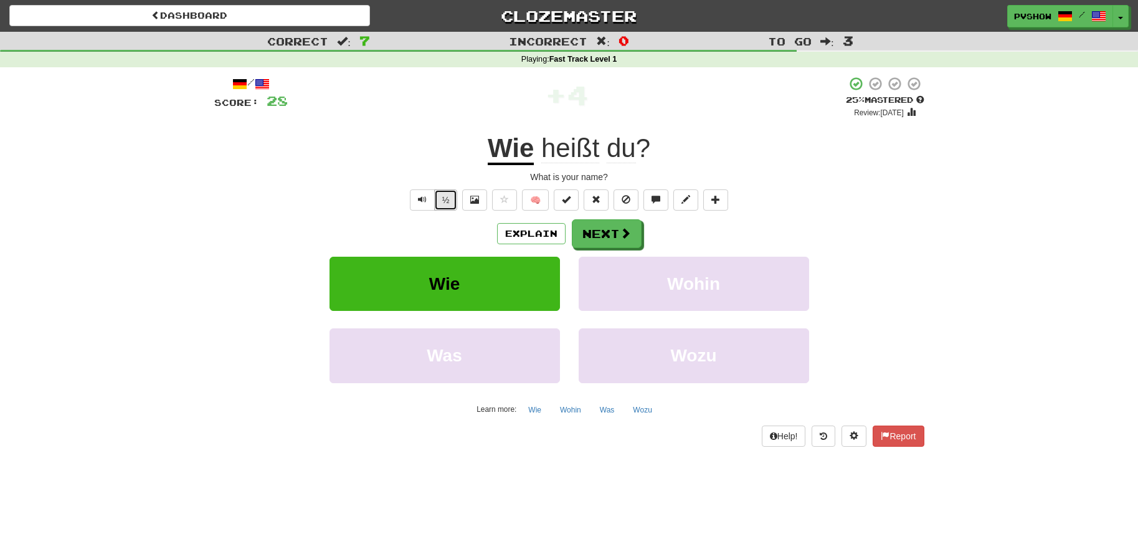
click at [442, 196] on button "½" at bounding box center [446, 199] width 24 height 21
click at [440, 199] on button "½" at bounding box center [446, 199] width 24 height 21
click at [580, 242] on button "Next" at bounding box center [607, 234] width 70 height 29
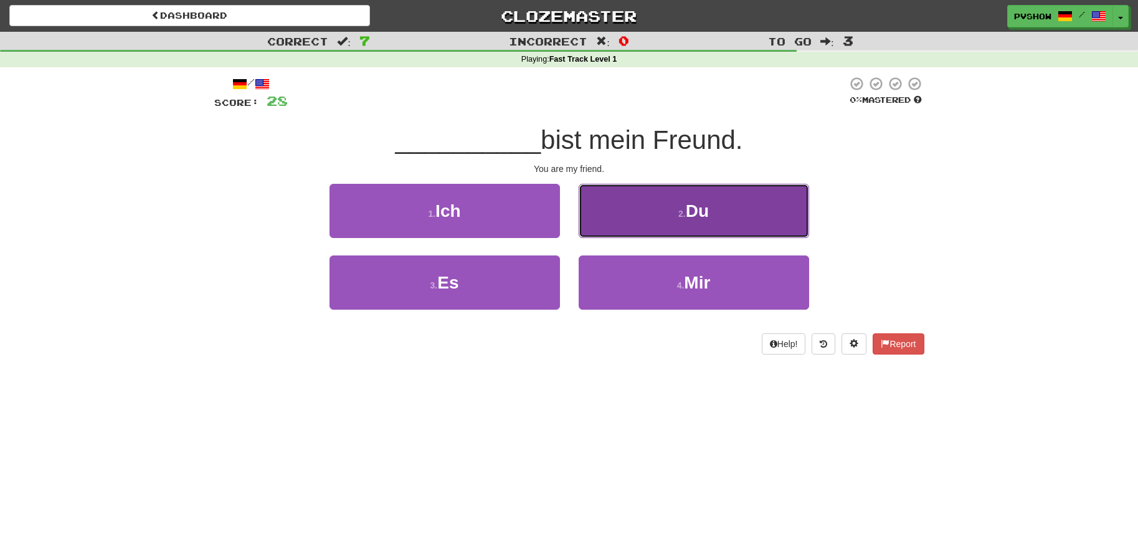
click at [663, 194] on button "2 . Du" at bounding box center [694, 211] width 230 height 54
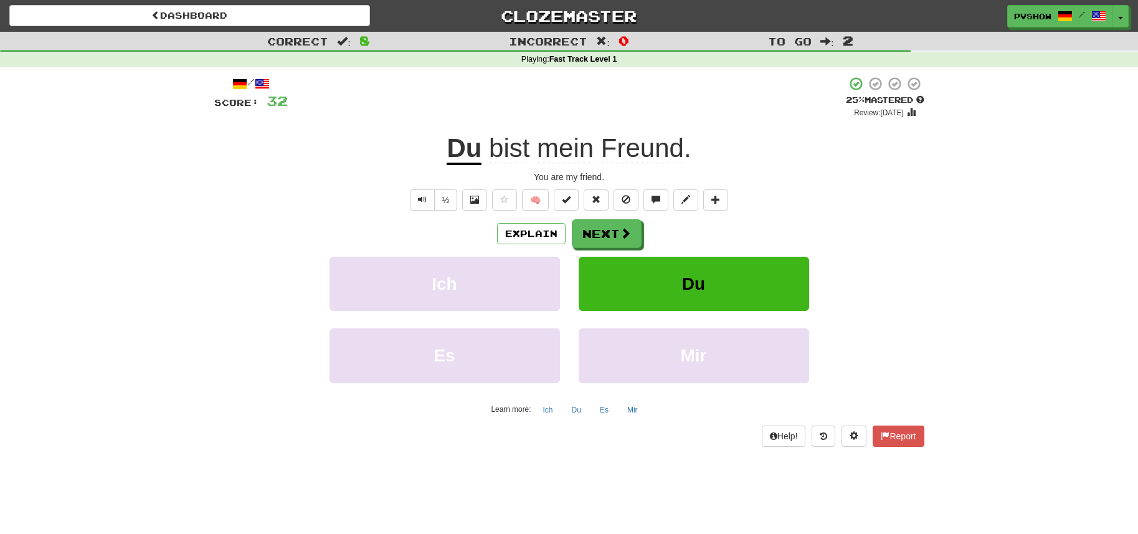
click at [637, 161] on span "Freund" at bounding box center [642, 148] width 83 height 30
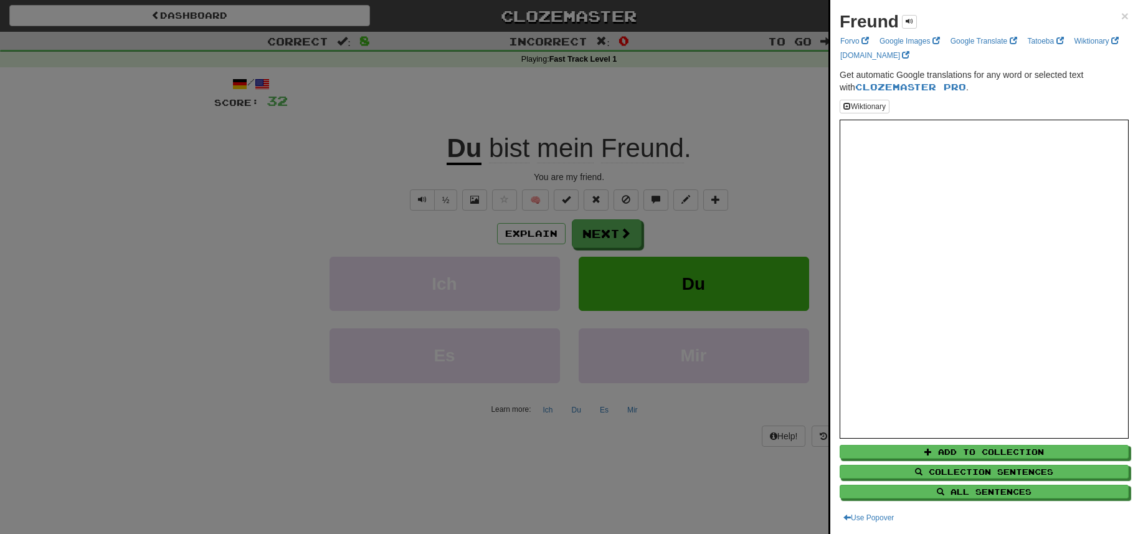
click at [592, 158] on div at bounding box center [569, 267] width 1138 height 534
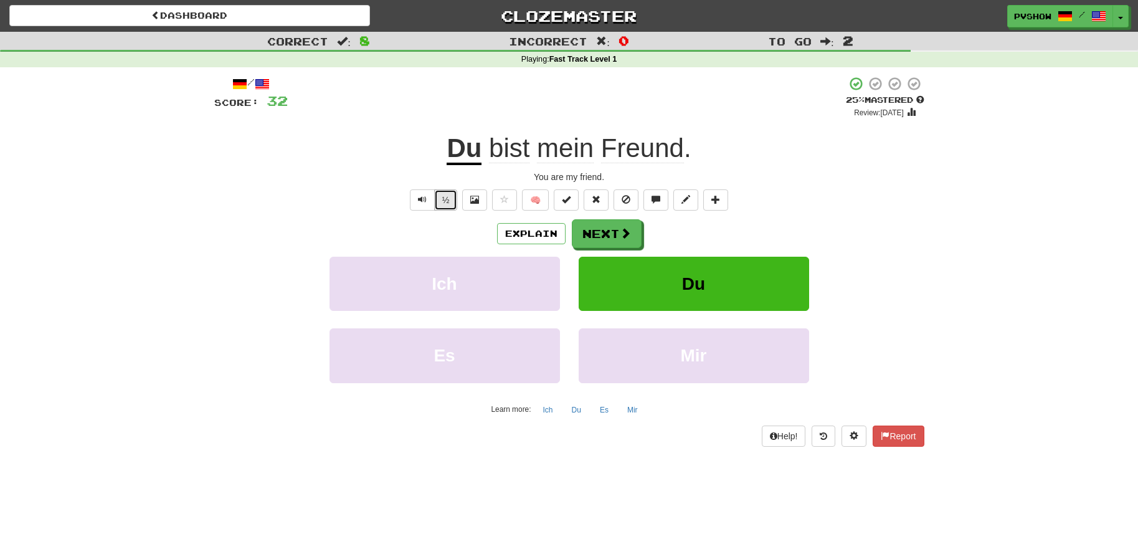
click at [445, 195] on button "½" at bounding box center [446, 199] width 24 height 21
click at [628, 235] on span at bounding box center [625, 233] width 11 height 11
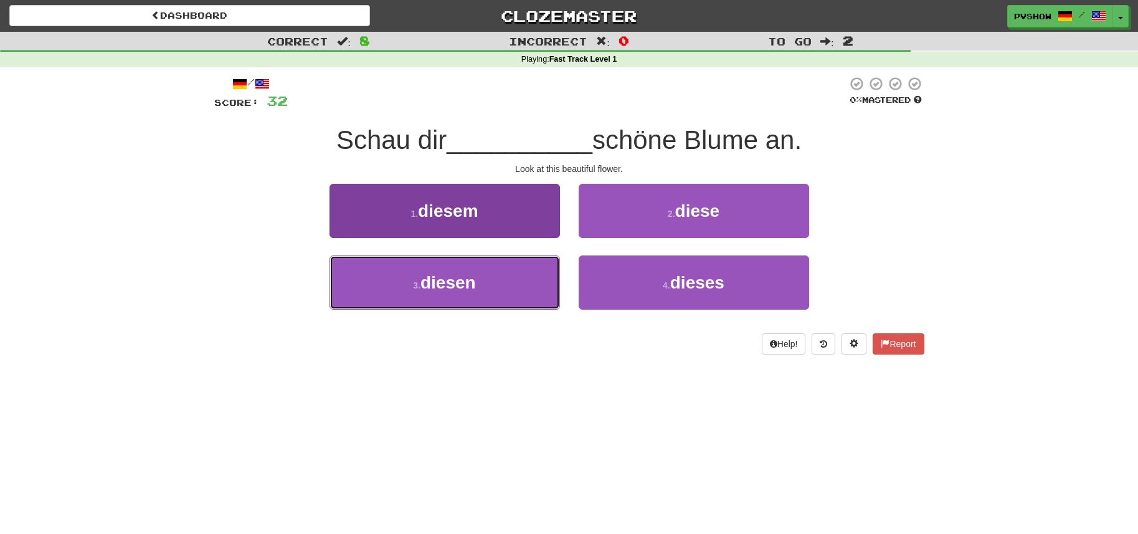
click at [505, 282] on button "3 . diesen" at bounding box center [445, 282] width 230 height 54
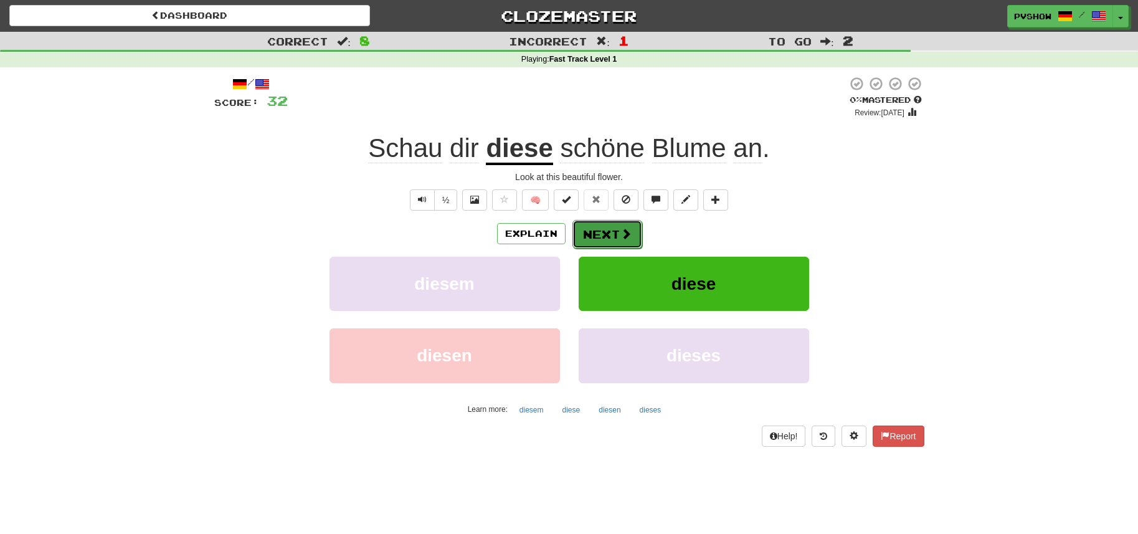
click at [632, 230] on button "Next" at bounding box center [607, 234] width 70 height 29
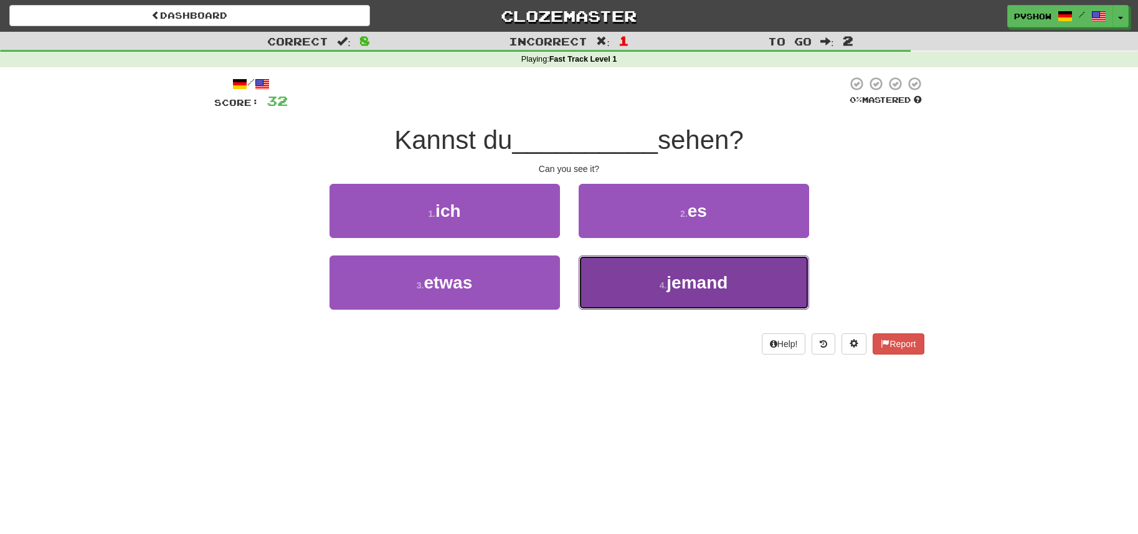
click at [655, 263] on button "4 . jemand" at bounding box center [694, 282] width 230 height 54
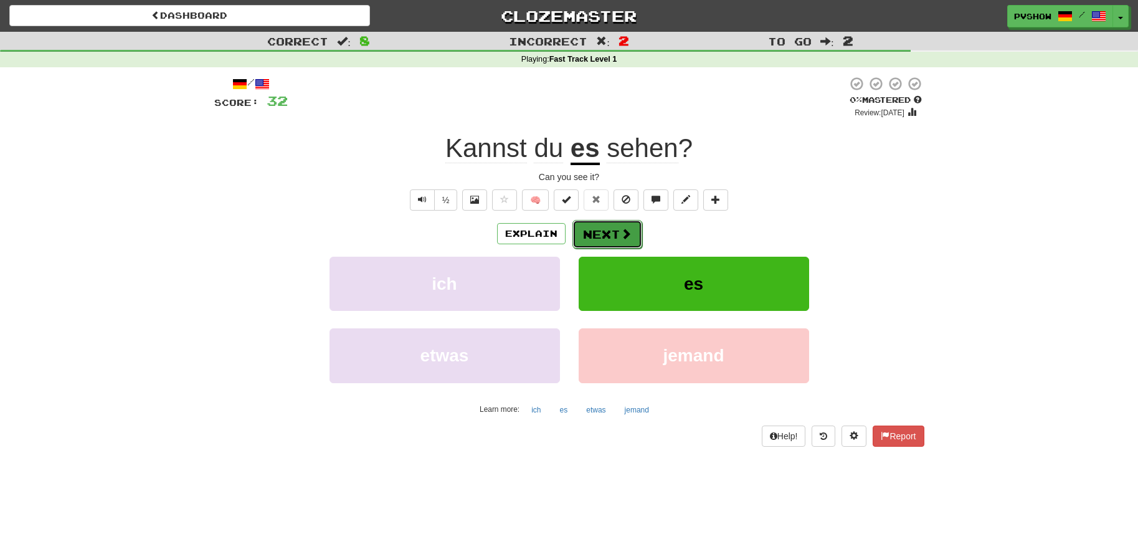
click at [603, 239] on button "Next" at bounding box center [607, 234] width 70 height 29
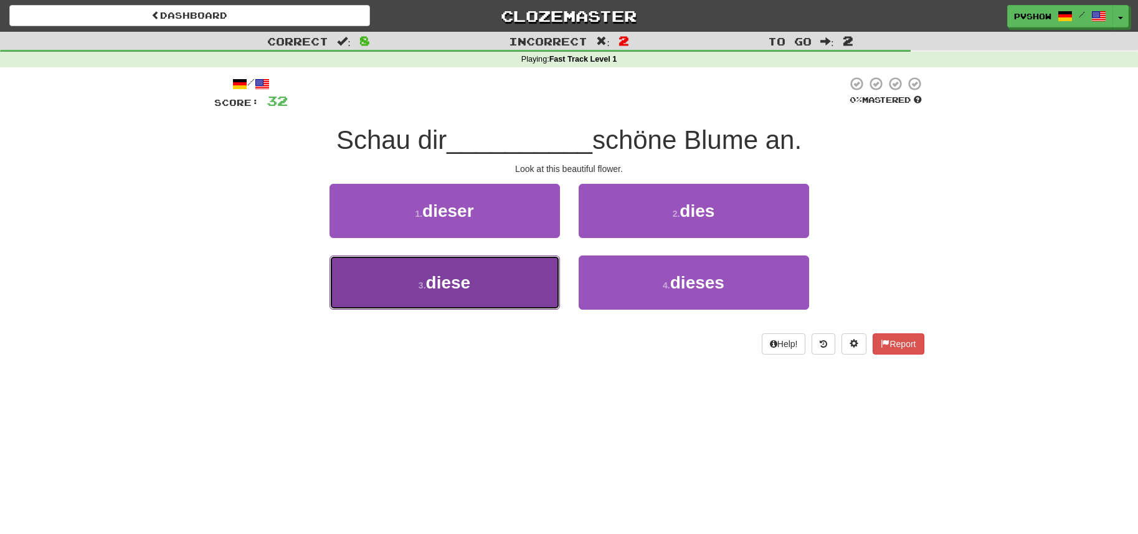
click at [539, 281] on button "3 . diese" at bounding box center [445, 282] width 230 height 54
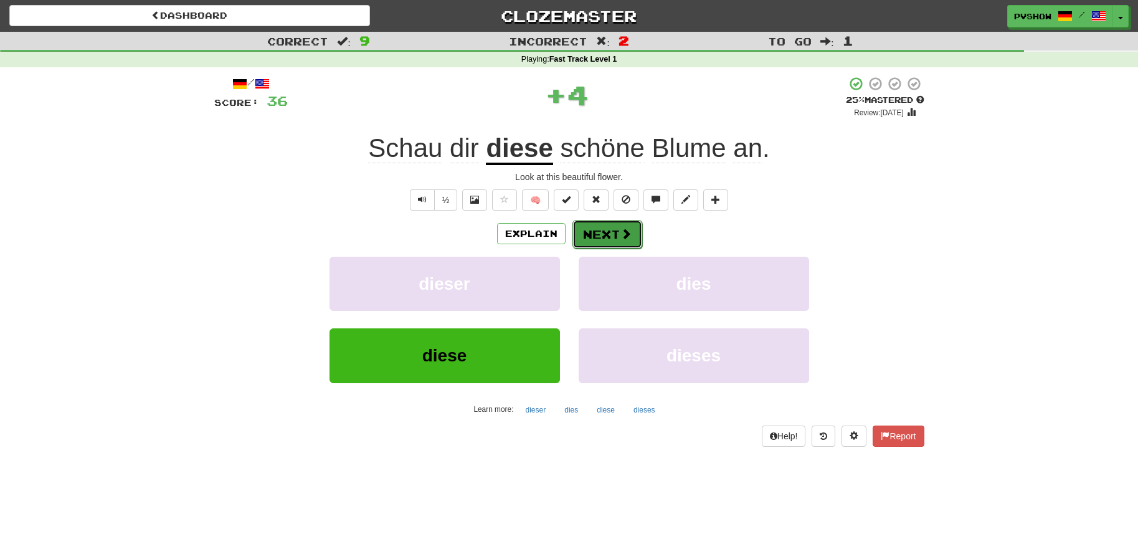
click at [605, 235] on button "Next" at bounding box center [607, 234] width 70 height 29
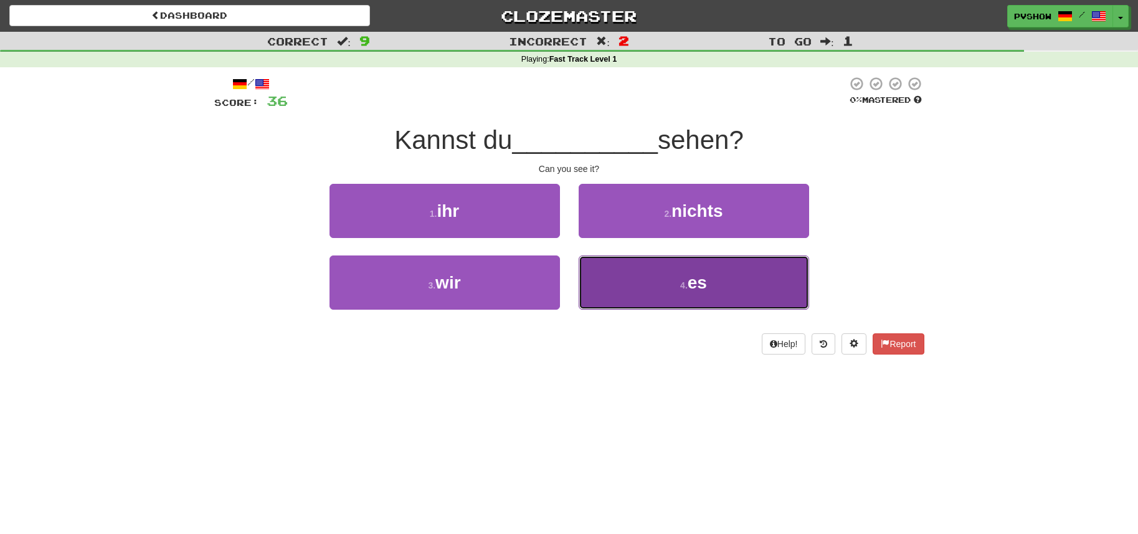
click at [604, 290] on button "4 . es" at bounding box center [694, 282] width 230 height 54
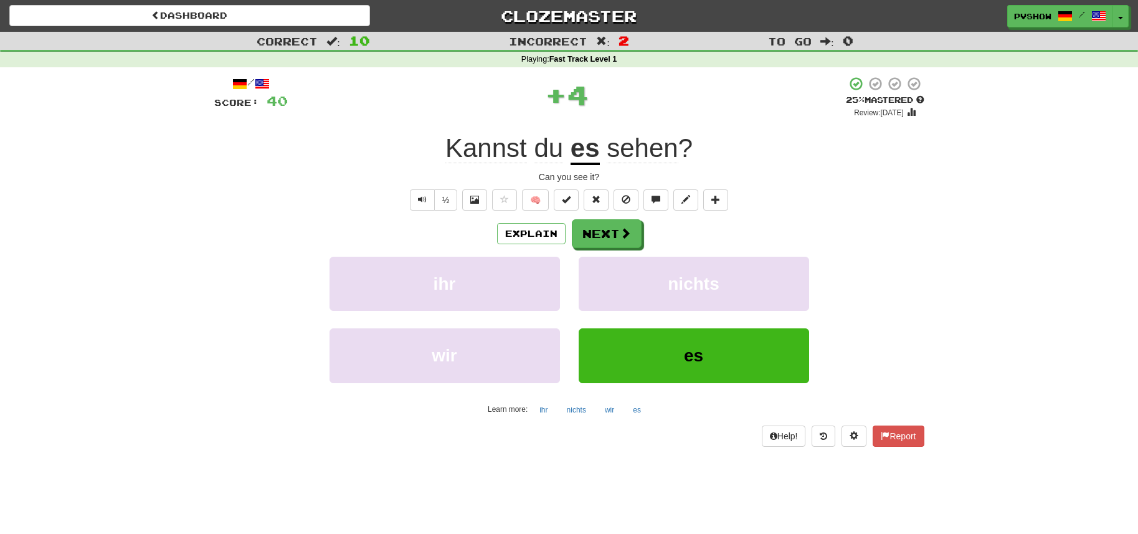
click at [593, 154] on u "es" at bounding box center [585, 149] width 29 height 32
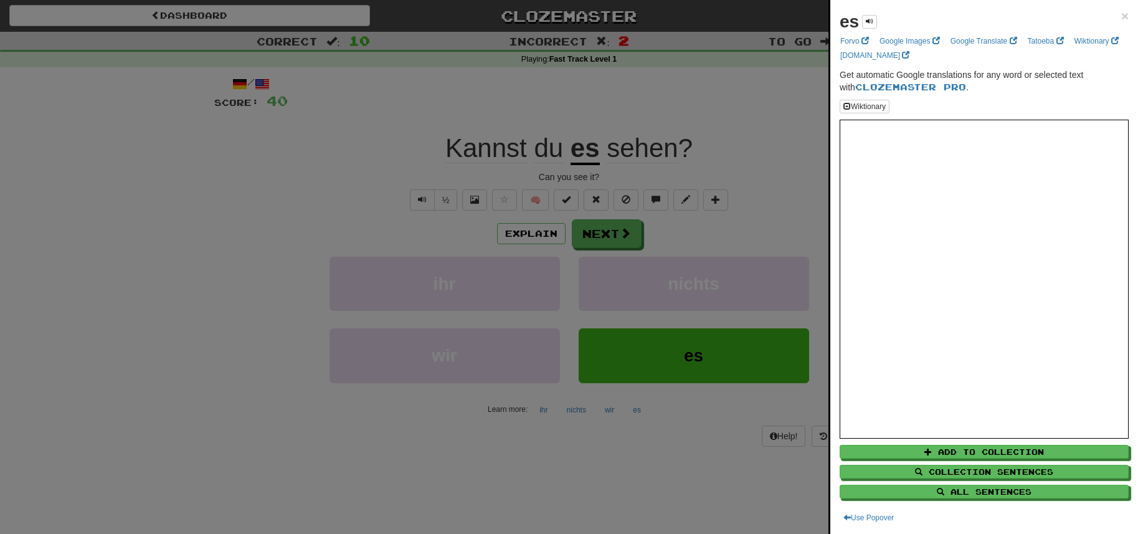
click at [706, 99] on div at bounding box center [569, 267] width 1138 height 534
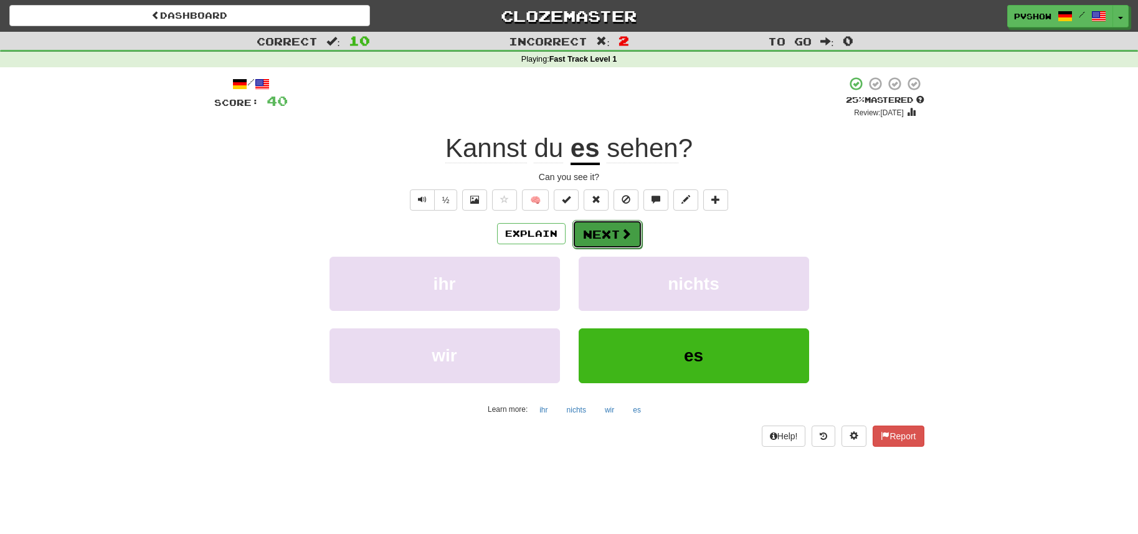
click at [592, 237] on button "Next" at bounding box center [607, 234] width 70 height 29
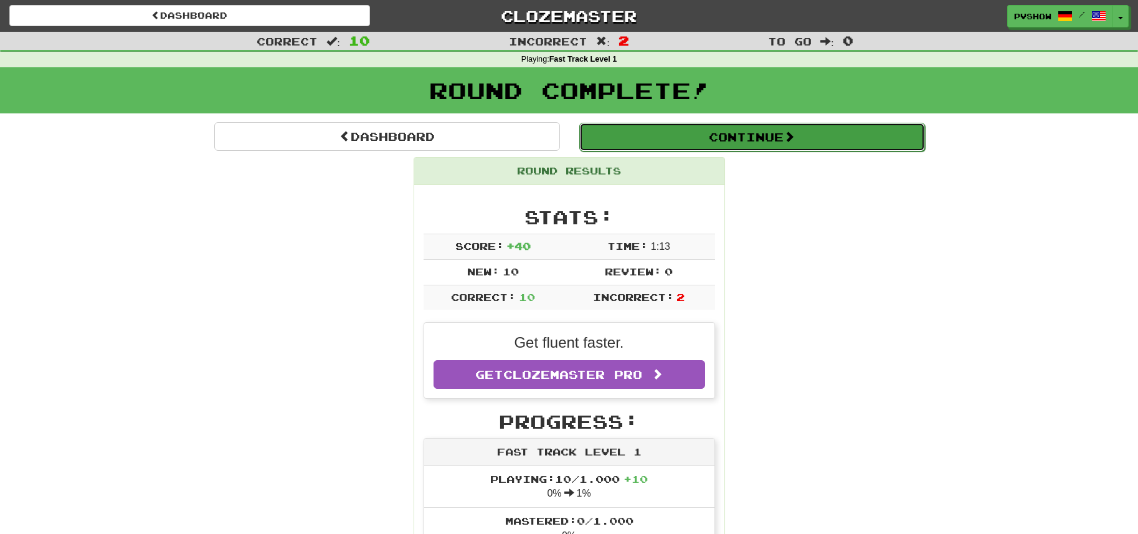
click at [610, 140] on button "Continue" at bounding box center [752, 137] width 346 height 29
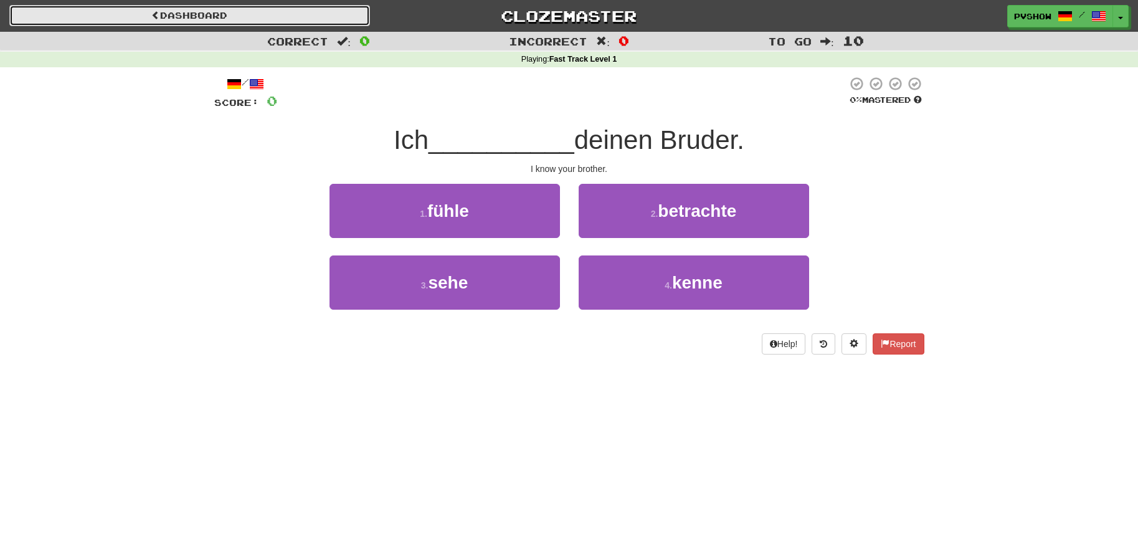
click at [69, 22] on link "Dashboard" at bounding box center [189, 15] width 361 height 21
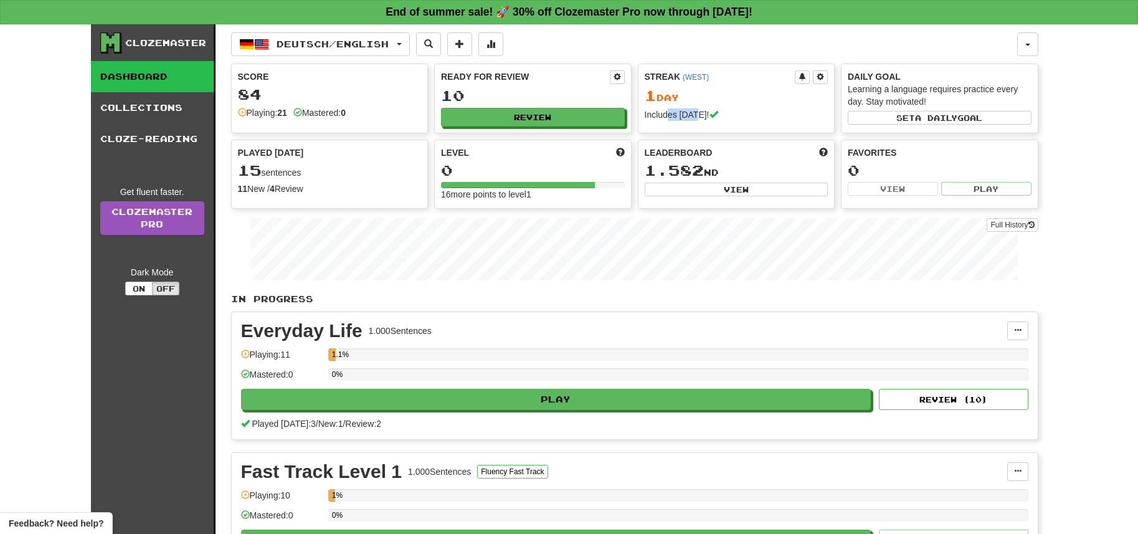
drag, startPoint x: 670, startPoint y: 118, endPoint x: 695, endPoint y: 120, distance: 24.4
click at [695, 120] on div "Includes [DATE]!" at bounding box center [737, 114] width 184 height 12
click at [760, 191] on button "View" at bounding box center [737, 190] width 184 height 14
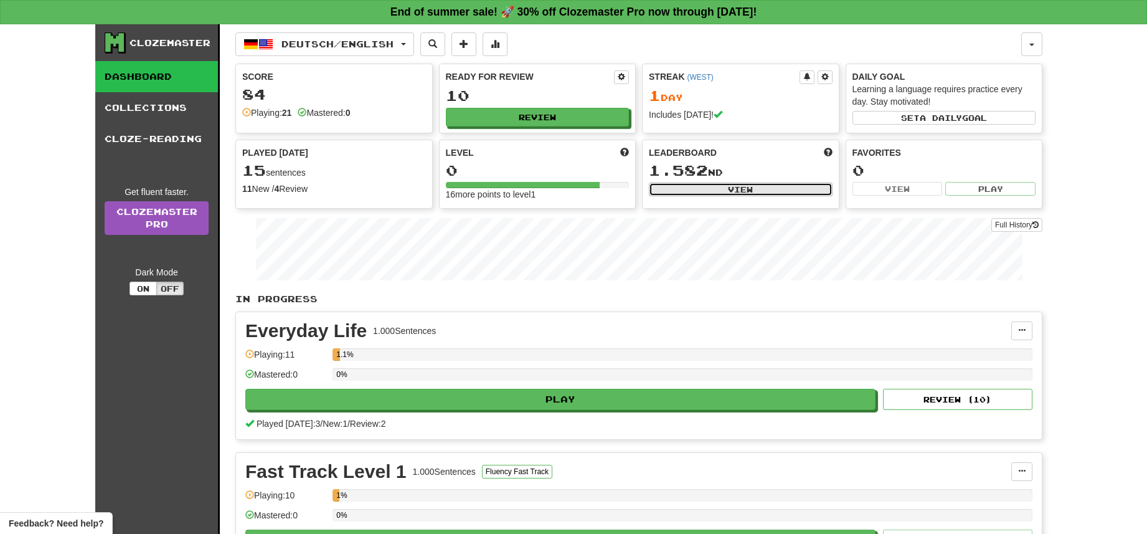
select select "**********"
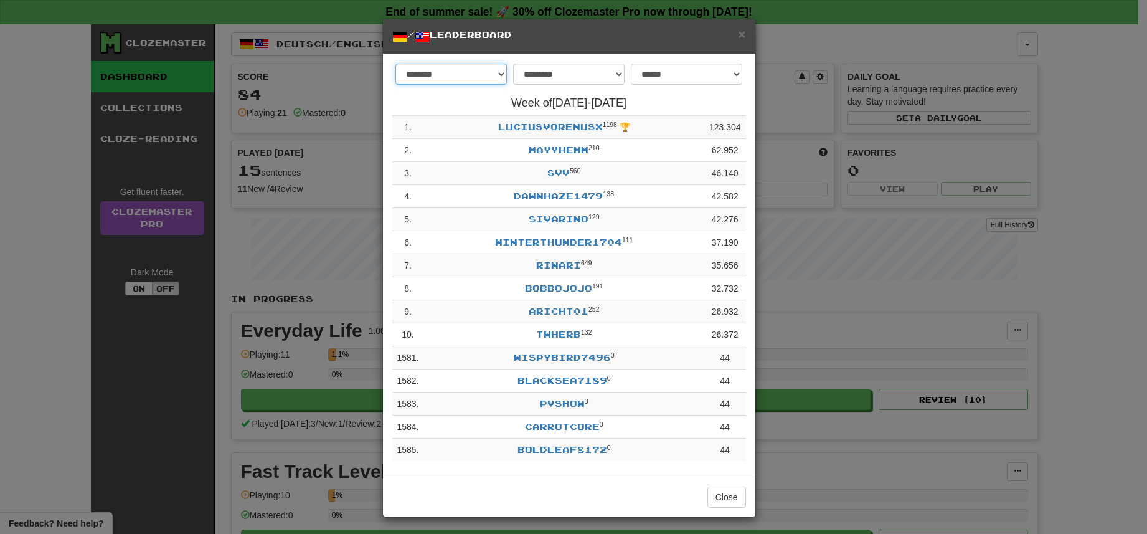
click at [452, 74] on select "******** *********" at bounding box center [451, 74] width 111 height 21
click at [396, 64] on select "******** *********" at bounding box center [451, 74] width 111 height 21
click at [538, 88] on form "**********" at bounding box center [569, 77] width 354 height 27
click at [642, 72] on select "**********" at bounding box center [686, 74] width 111 height 21
click at [641, 72] on select "**********" at bounding box center [686, 74] width 111 height 21
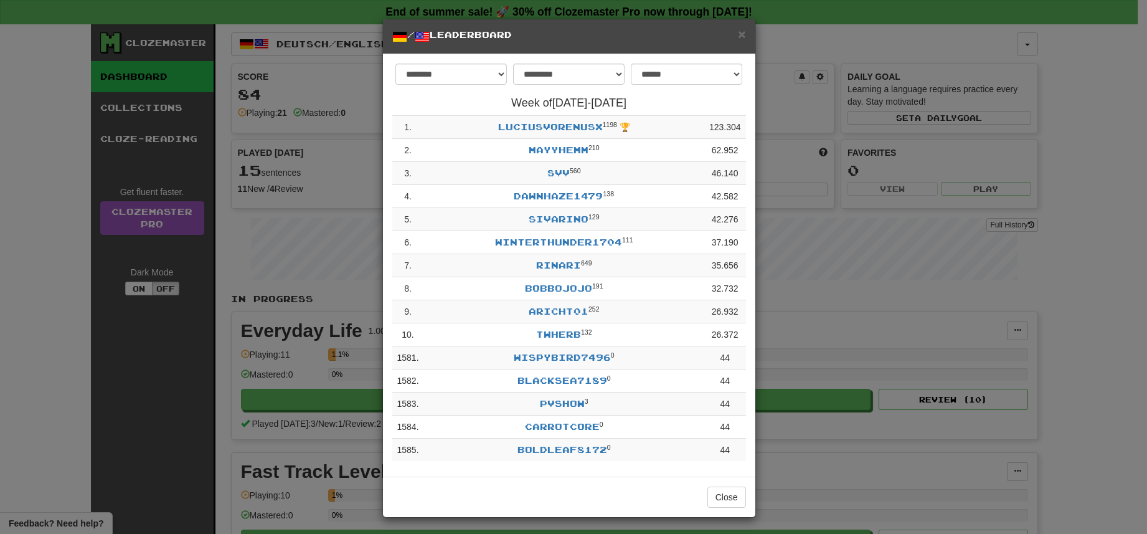
drag, startPoint x: 381, startPoint y: 33, endPoint x: 406, endPoint y: 40, distance: 25.8
click at [383, 34] on div "× / Leaderboard" at bounding box center [569, 36] width 372 height 35
click at [567, 54] on div "**********" at bounding box center [569, 265] width 372 height 423
click at [738, 38] on span "×" at bounding box center [741, 34] width 7 height 14
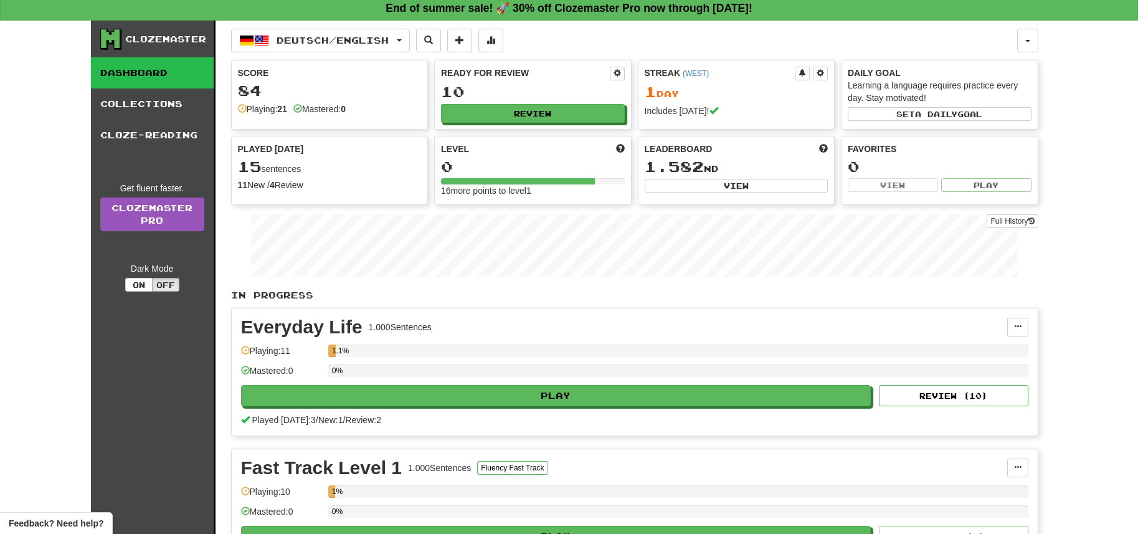
drag, startPoint x: 38, startPoint y: 178, endPoint x: 44, endPoint y: 202, distance: 25.1
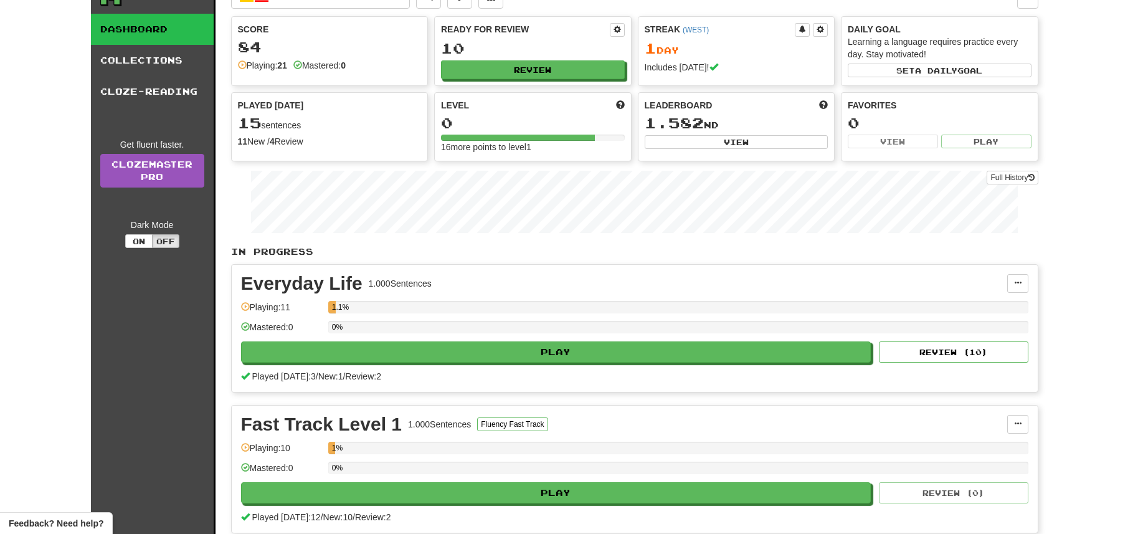
scroll to position [121, 0]
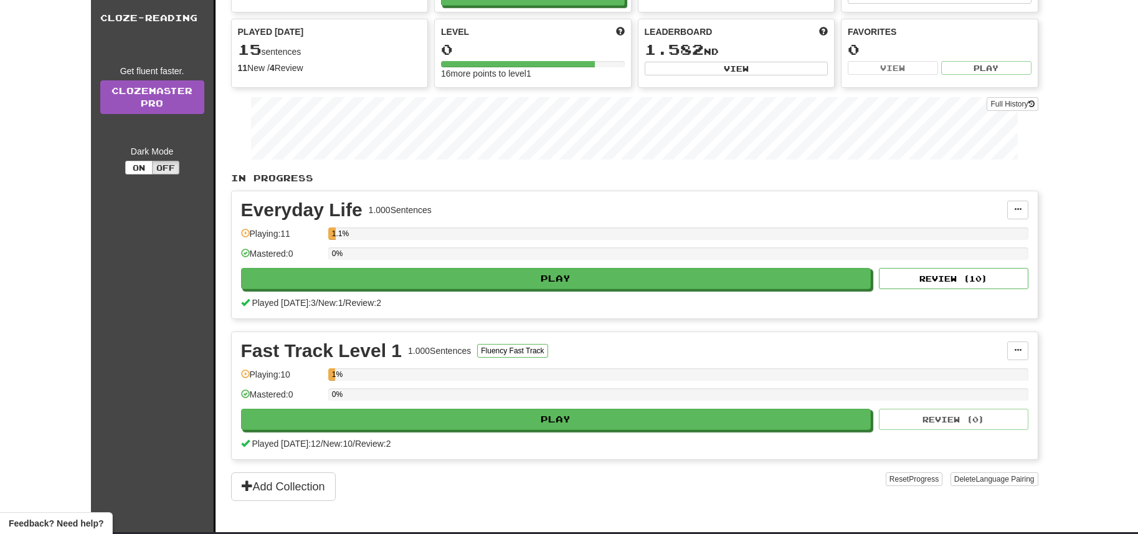
drag, startPoint x: 81, startPoint y: 275, endPoint x: 85, endPoint y: 320, distance: 44.4
click at [163, 169] on button "Off" at bounding box center [165, 168] width 27 height 14
click at [140, 173] on button "On" at bounding box center [138, 168] width 27 height 14
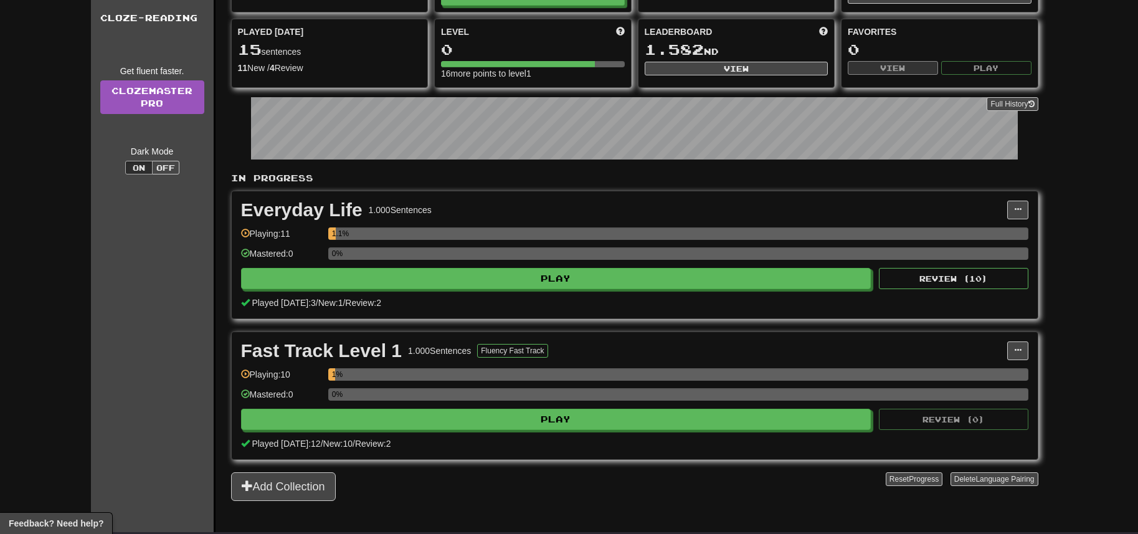
click at [185, 166] on div "Dark Mode On Off" at bounding box center [152, 159] width 104 height 29
click at [168, 168] on button "Off" at bounding box center [165, 168] width 27 height 14
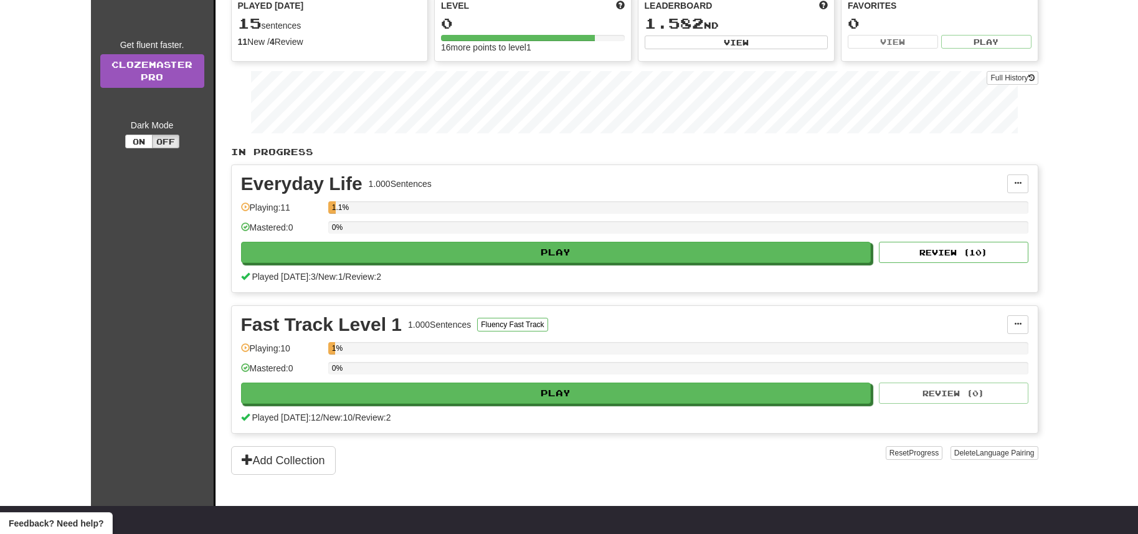
drag, startPoint x: 48, startPoint y: 183, endPoint x: 57, endPoint y: 234, distance: 51.9
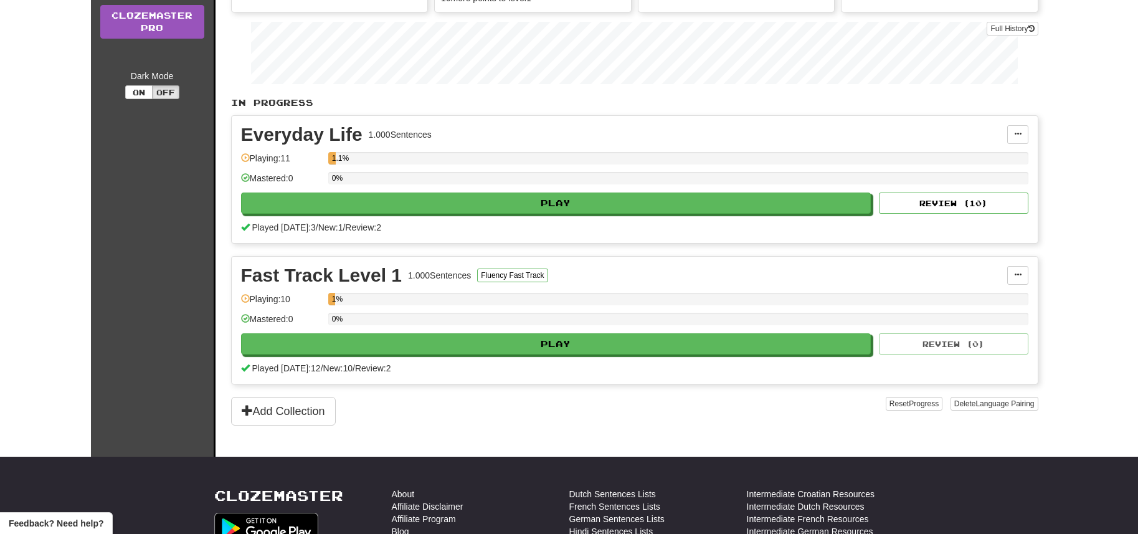
drag, startPoint x: 81, startPoint y: 197, endPoint x: 62, endPoint y: 122, distance: 77.2
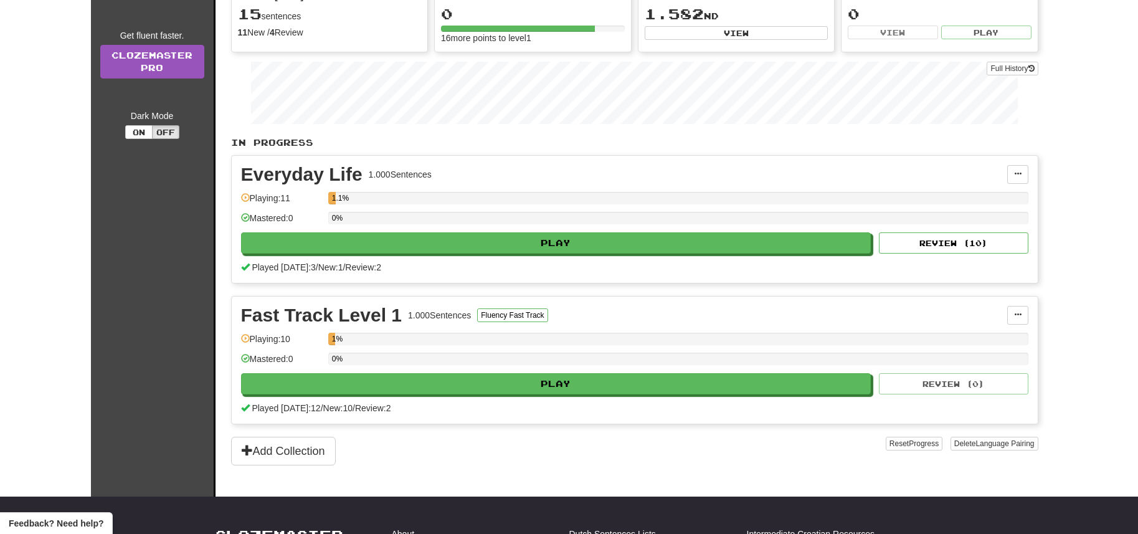
drag, startPoint x: 72, startPoint y: 86, endPoint x: 74, endPoint y: 79, distance: 7.0
